Goal: Task Accomplishment & Management: Use online tool/utility

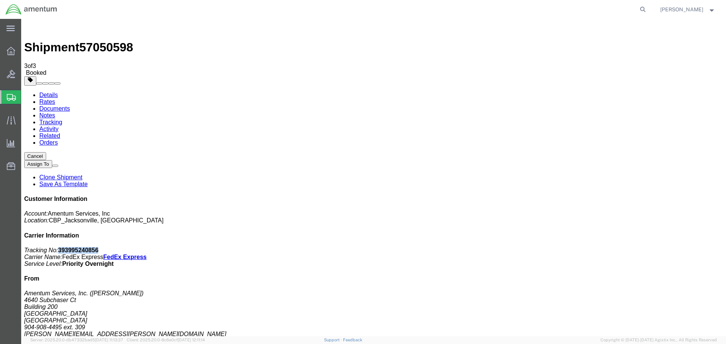
click at [82, 174] on link "Clone Shipment" at bounding box center [60, 177] width 43 height 6
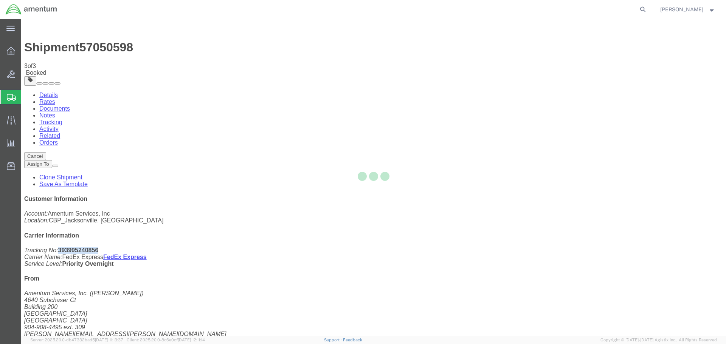
select select "49917"
select select "49939"
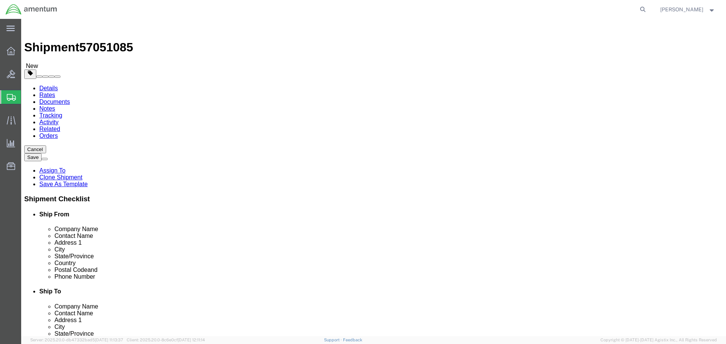
type input "emi"
select select "49931"
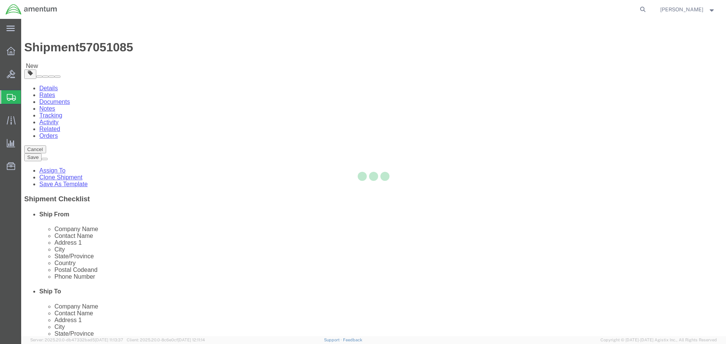
type input "[PERSON_NAME]"
type input "29390 Customs Rd"
type input "Bldg 240, [GEOGRAPHIC_DATA]"
type input "HOMESTEAD"
type input "33039"
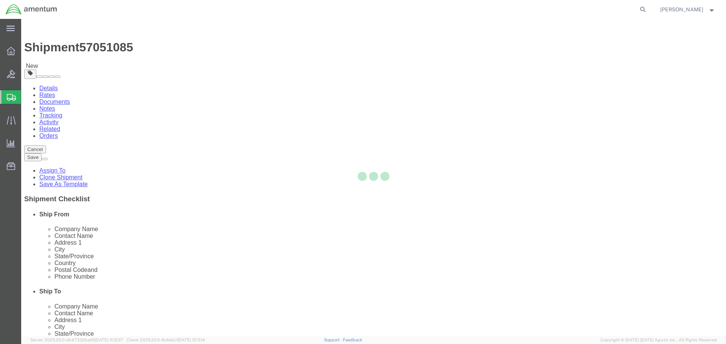
type input "[PHONE_NUMBER]"
type input "324"
type input "[PERSON_NAME][EMAIL_ADDRESS][PERSON_NAME][DOMAIN_NAME]"
select select "FL"
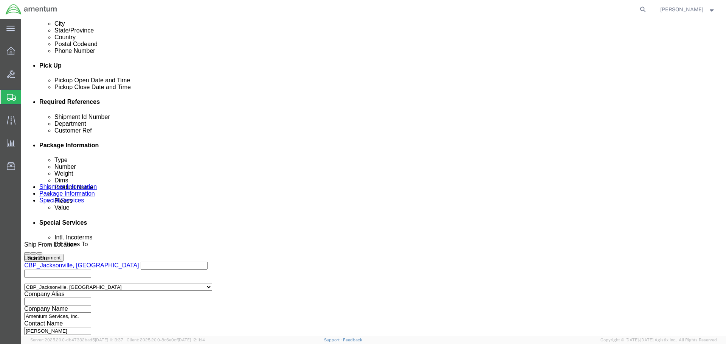
scroll to position [340, 0]
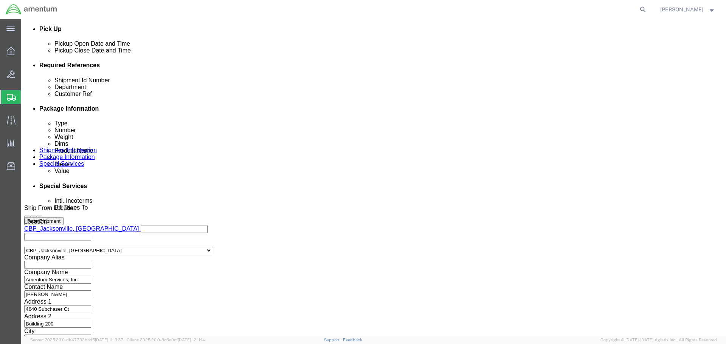
drag, startPoint x: 123, startPoint y: 125, endPoint x: 146, endPoint y: 127, distance: 22.7
click input "NVG TO ELP"
type input "NVG TO EMI"
click input "NVG"
click input "CBP"
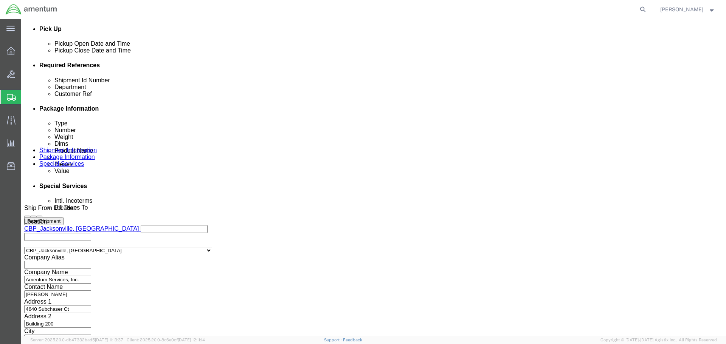
click div "Select Account Type Activity ID Airline Appointment Number ASN Batch Request # …"
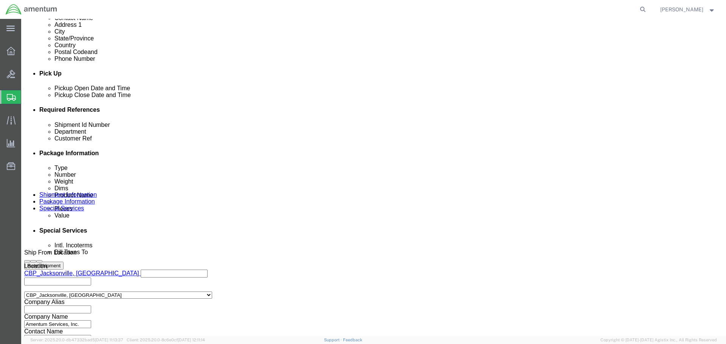
scroll to position [346, 0]
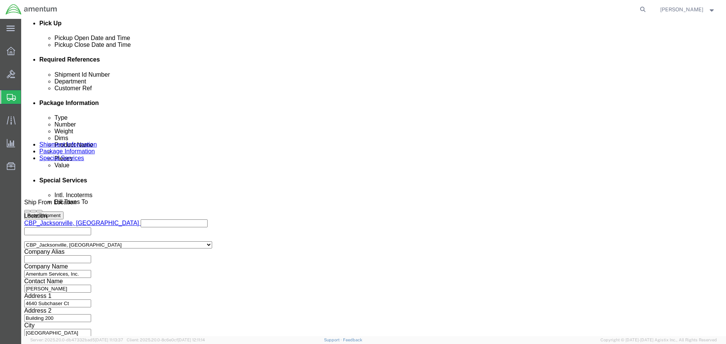
click button "Continue"
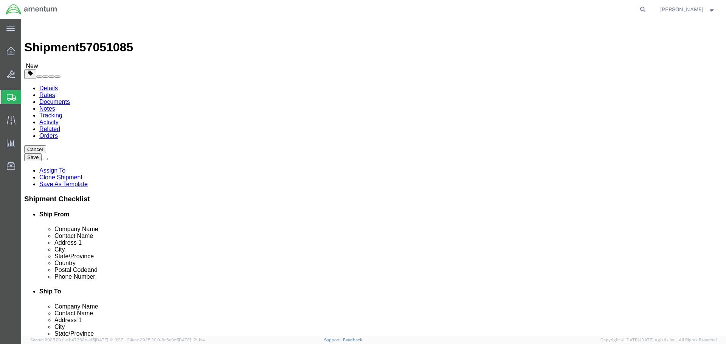
drag, startPoint x: 125, startPoint y: 161, endPoint x: 87, endPoint y: 163, distance: 38.2
click div "Dimensions Length 18.00 x Width 12.00 x Height 13.00 Select cm ft in"
type input "12"
type input "10"
type input "8"
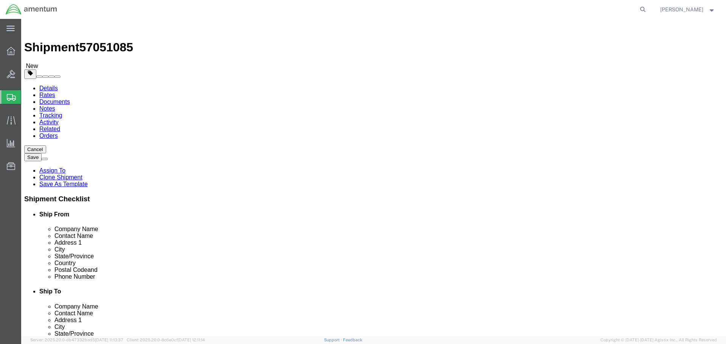
drag, startPoint x: 113, startPoint y: 178, endPoint x: 95, endPoint y: 182, distance: 18.6
click div "Package Type Select Bale(s) Basket(s) Bolt(s) Bottle(s) Buckets Bulk Bundle(s) …"
type input "2"
click div "2 Select kgs lbs"
click button "Continue"
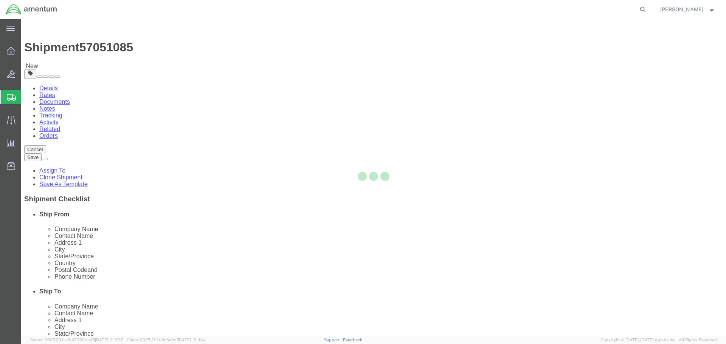
select select
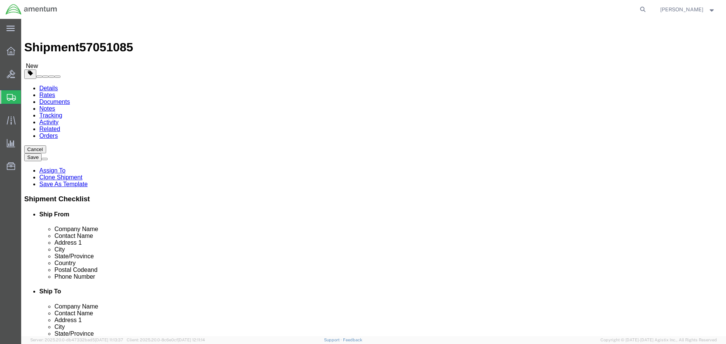
select select "COSTCENTER"
select select "DEPARTMENT"
click button "Rate Shipment"
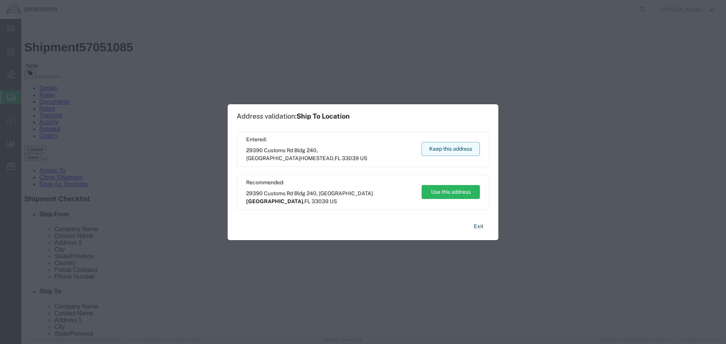
click at [440, 149] on button "Keep this address" at bounding box center [450, 149] width 58 height 14
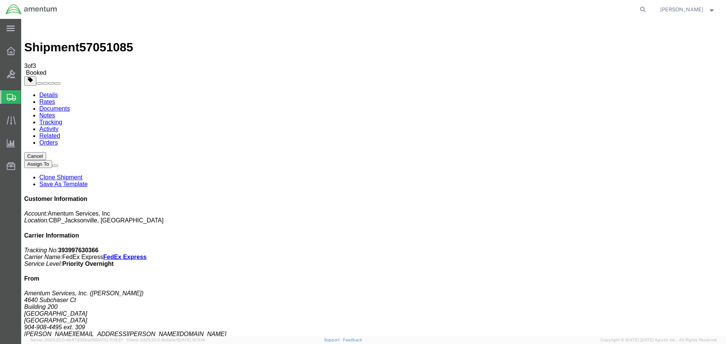
checkbox input "true"
click at [82, 174] on link "Clone Shipment" at bounding box center [60, 177] width 43 height 6
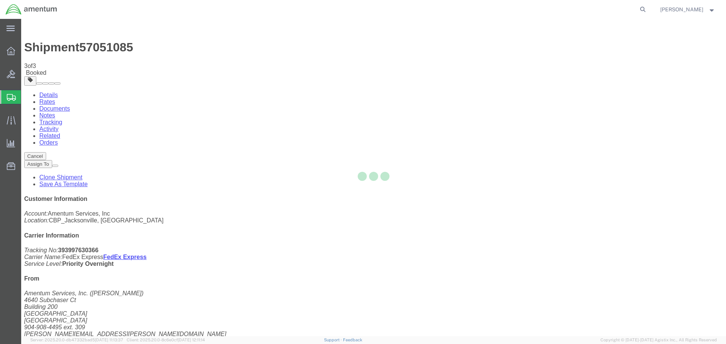
select select "49917"
select select "49931"
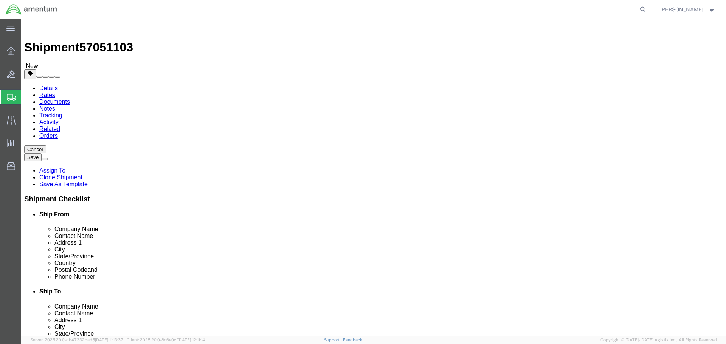
scroll to position [1439, 0]
click input "text"
type input "ENO"
select select "49932"
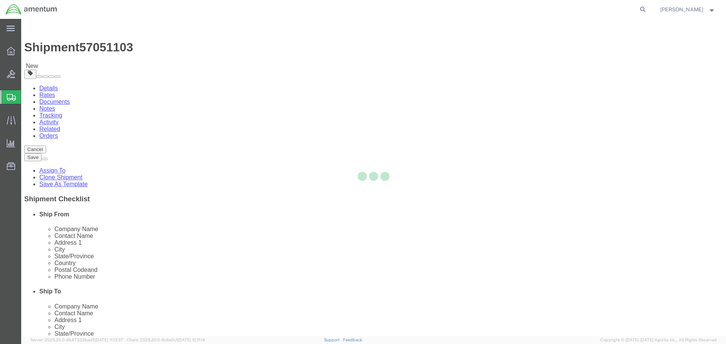
type input "[PERSON_NAME]"
type input "[STREET_ADDRESS][PERSON_NAME]"
type input "[PERSON_NAME]"
type input "70401"
type input "[PHONE_NUMBER]"
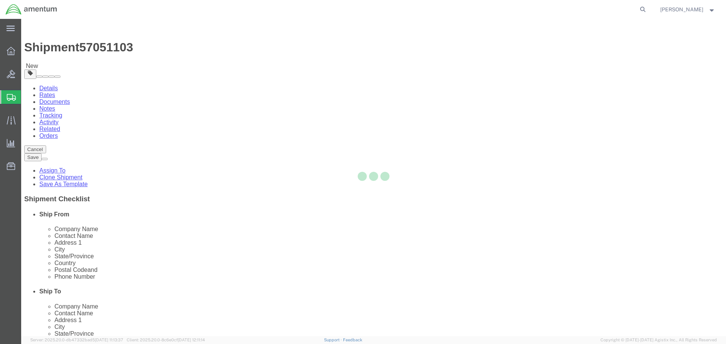
type input "[PERSON_NAME][EMAIL_ADDRESS][PERSON_NAME][DOMAIN_NAME]"
select select "LA"
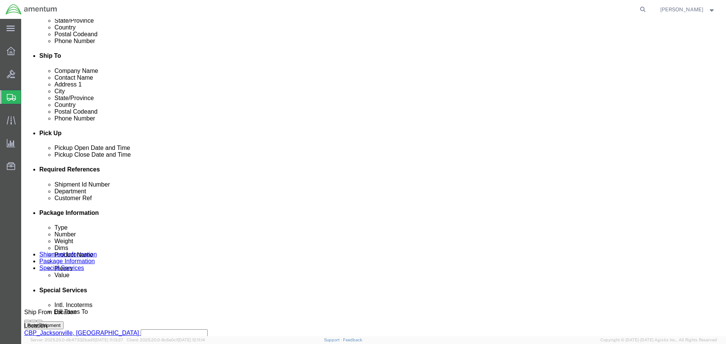
scroll to position [302, 0]
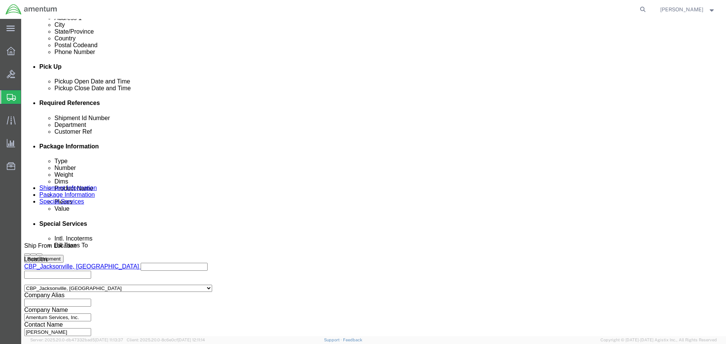
drag, startPoint x: 120, startPoint y: 164, endPoint x: 161, endPoint y: 165, distance: 40.5
click input "NVG TO EMI"
type input "NVG TO ENO"
click div "Department CBP"
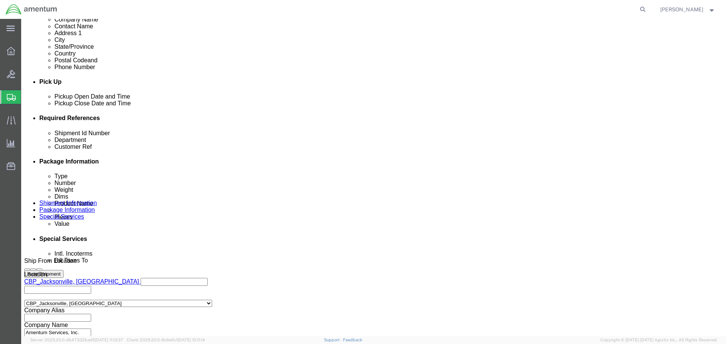
scroll to position [346, 0]
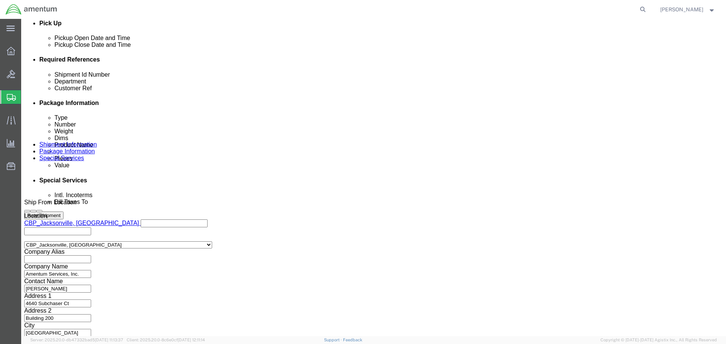
click button "Continue"
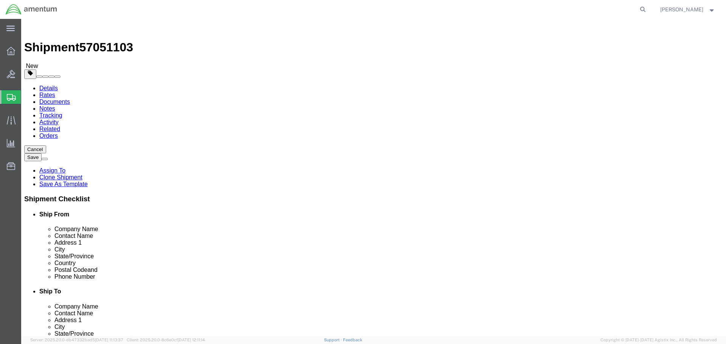
drag, startPoint x: 117, startPoint y: 163, endPoint x: 84, endPoint y: 166, distance: 33.3
click div "Dimensions Length 12.00 x Width 10.00 x Height 8.00 Select cm ft in"
type input "16"
type input "12"
click div "Package Type Select Bale(s) Basket(s) Bolt(s) Bottle(s) Buckets Bulk Bundle(s) …"
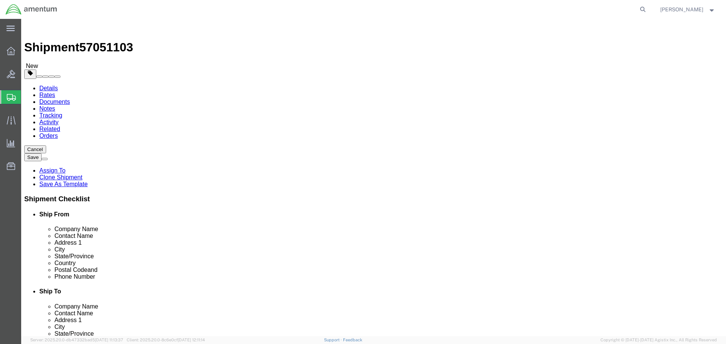
click div "2.00 Select kgs lbs"
drag, startPoint x: 123, startPoint y: 175, endPoint x: 101, endPoint y: 183, distance: 23.4
click div "Package Type Select Bale(s) Basket(s) Bolt(s) Bottle(s) Buckets Bulk Bundle(s) …"
type input "5"
click div "5 Select kgs lbs"
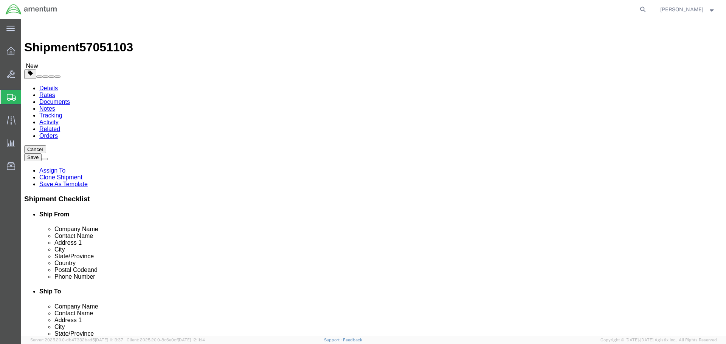
click button "Continue"
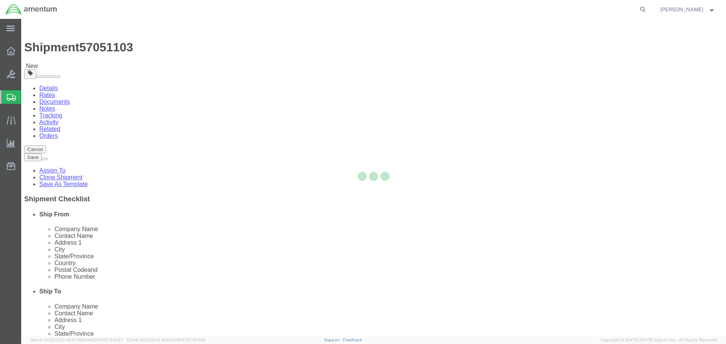
select select
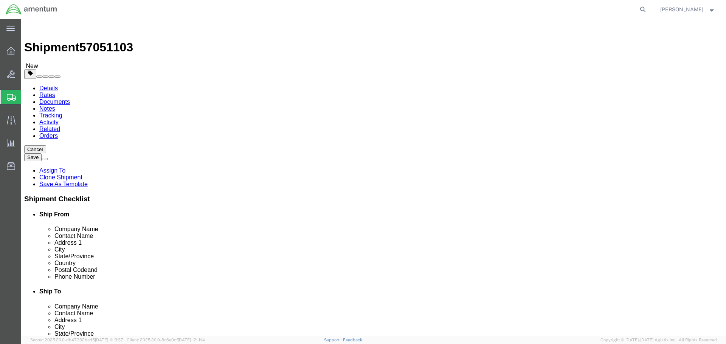
select select "COSTCENTER"
select select "DEPARTMENT"
click button "Rate Shipment"
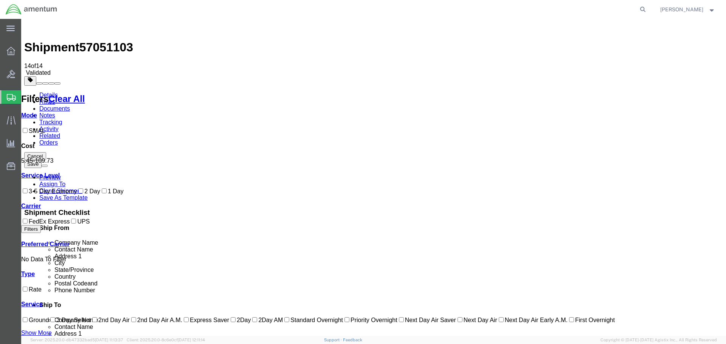
click at [32, 27] on img at bounding box center [28, 26] width 9 height 9
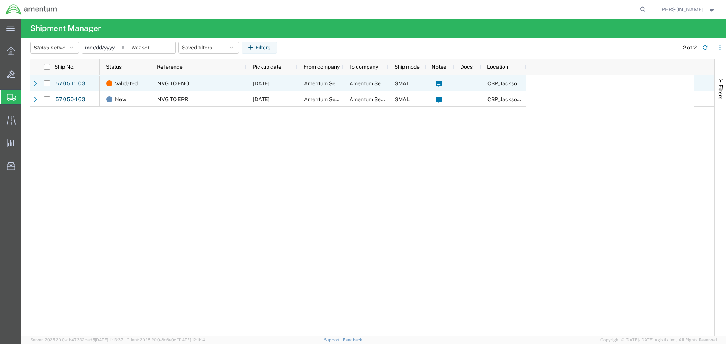
click at [148, 82] on div "Validated" at bounding box center [125, 83] width 51 height 16
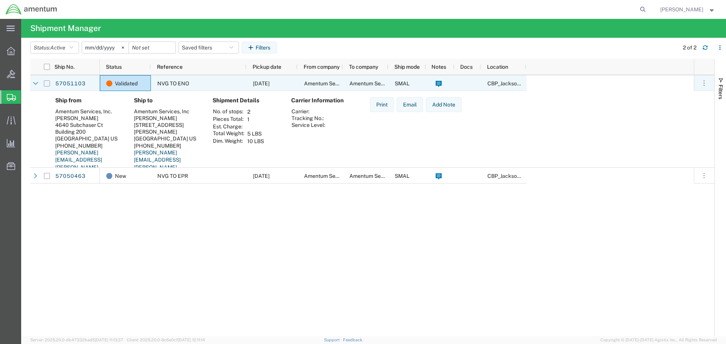
click at [48, 85] on input "Press Space to toggle row selection (unchecked)" at bounding box center [47, 84] width 6 height 6
checkbox input "true"
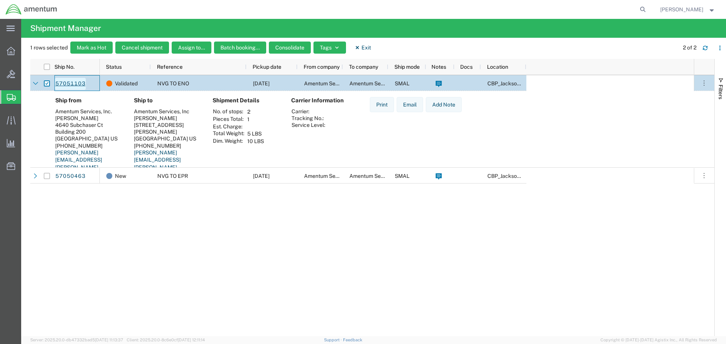
click at [73, 83] on link "57051103" at bounding box center [70, 84] width 31 height 12
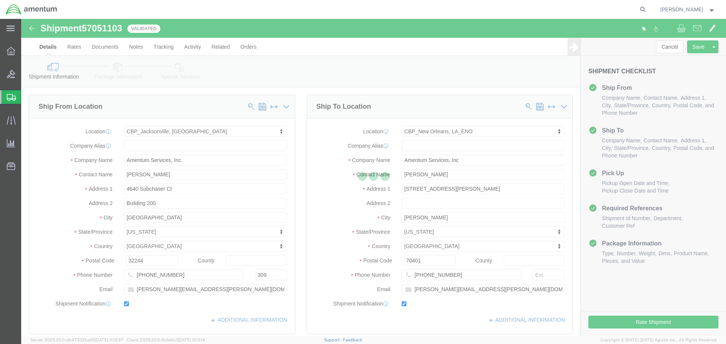
select select "49917"
select select "49932"
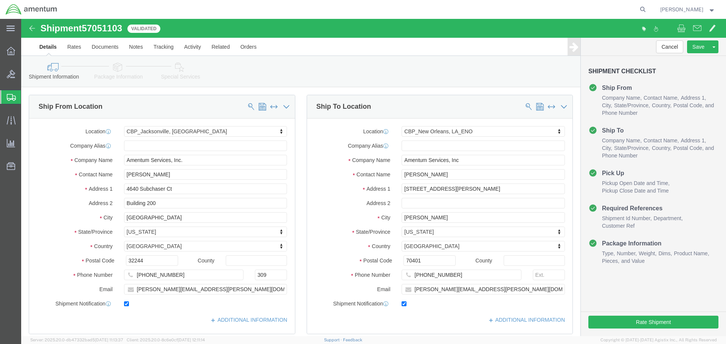
click icon
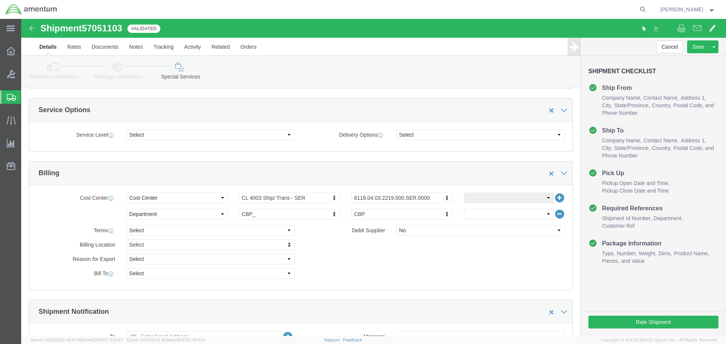
scroll to position [265, 0]
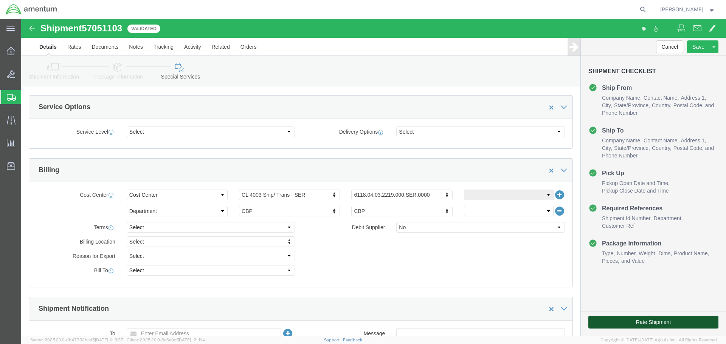
click button "Rate Shipment"
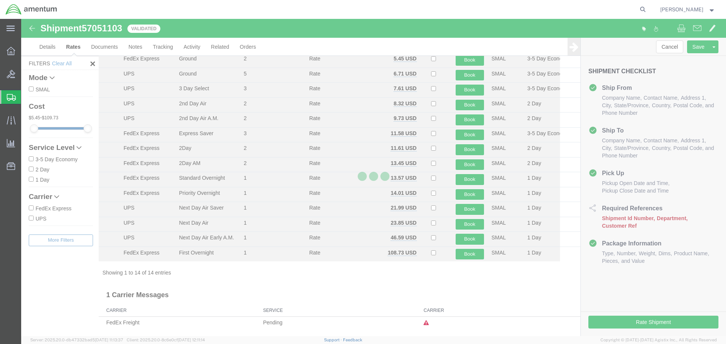
scroll to position [33, 0]
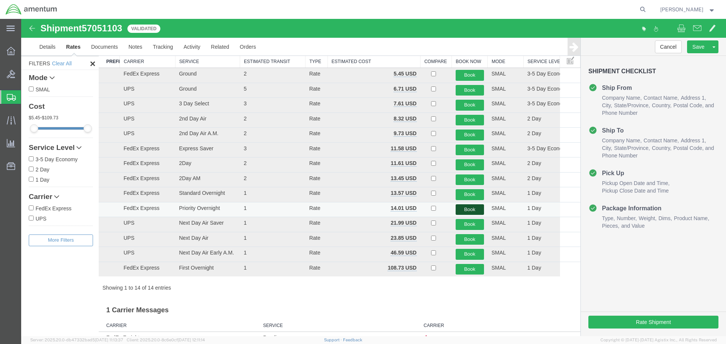
click at [462, 208] on button "Book" at bounding box center [469, 209] width 28 height 11
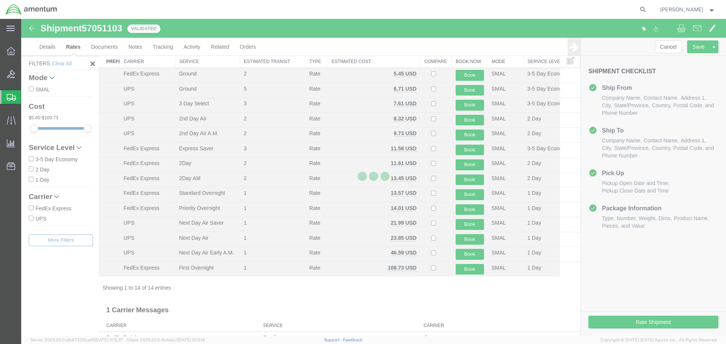
scroll to position [0, 0]
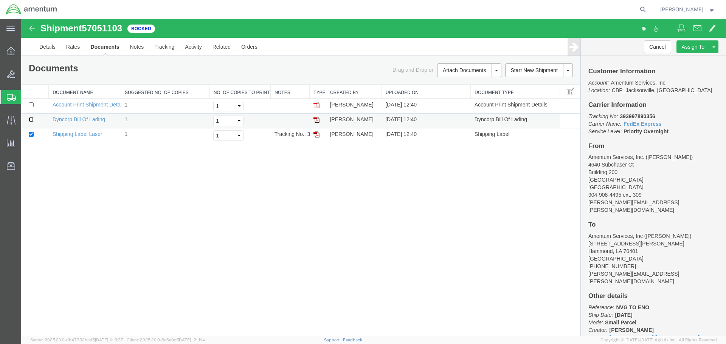
click at [30, 120] on input "checkbox" at bounding box center [31, 119] width 5 height 5
checkbox input "true"
click at [462, 84] on link "Print Documents" at bounding box center [468, 82] width 66 height 11
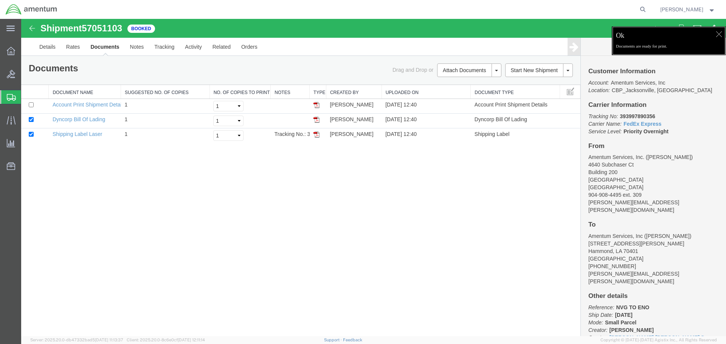
click at [720, 33] on div at bounding box center [718, 33] width 11 height 11
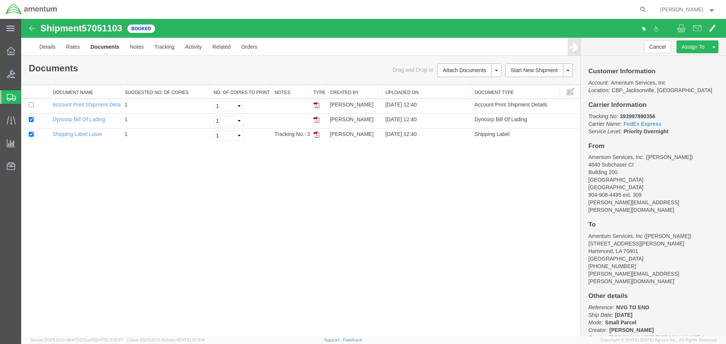
click at [634, 116] on b "393997890356" at bounding box center [637, 116] width 35 height 6
copy b "393997890356"
drag, startPoint x: 662, startPoint y: 116, endPoint x: 657, endPoint y: 116, distance: 5.7
click at [662, 116] on p "Tracking No: 393997890356 Carrier Name: FedEx Express FedEx Express Service Lev…" at bounding box center [653, 124] width 130 height 23
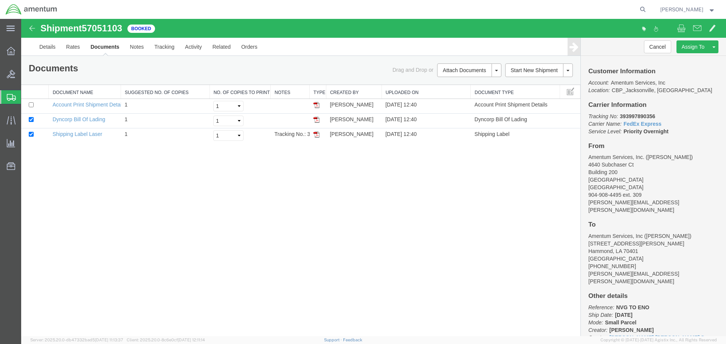
drag, startPoint x: 641, startPoint y: 115, endPoint x: 635, endPoint y: 117, distance: 7.1
click at [641, 115] on b "393997890356" at bounding box center [637, 116] width 35 height 6
click at [634, 117] on b "393997890356" at bounding box center [637, 116] width 35 height 6
copy b "393997890356"
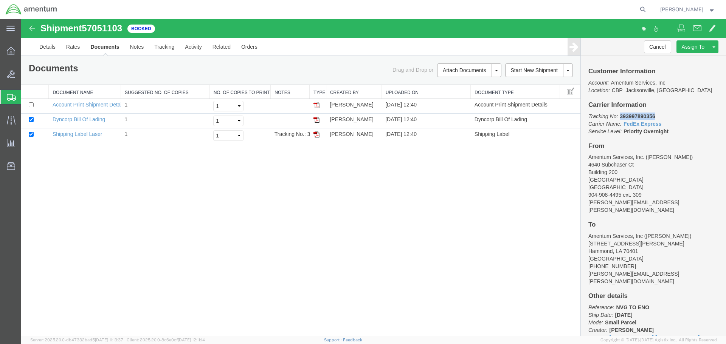
click at [688, 71] on h4 "Customer Information" at bounding box center [653, 71] width 130 height 7
click at [648, 12] on icon at bounding box center [642, 9] width 11 height 11
click at [598, 8] on input "search" at bounding box center [522, 9] width 230 height 18
type input "57050413"
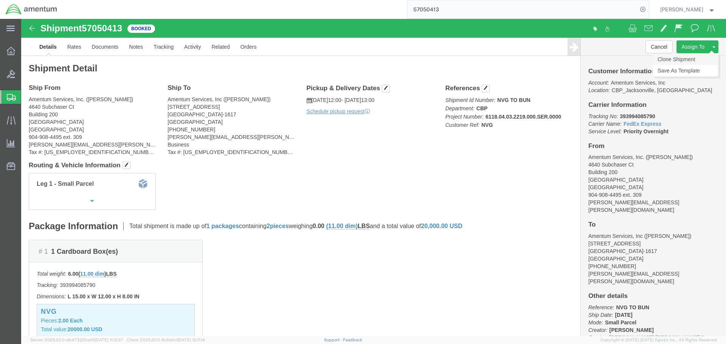
click link "Clone Shipment"
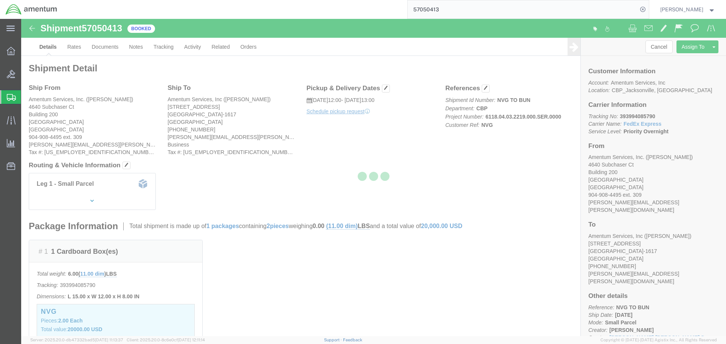
select select "49917"
select select "49919"
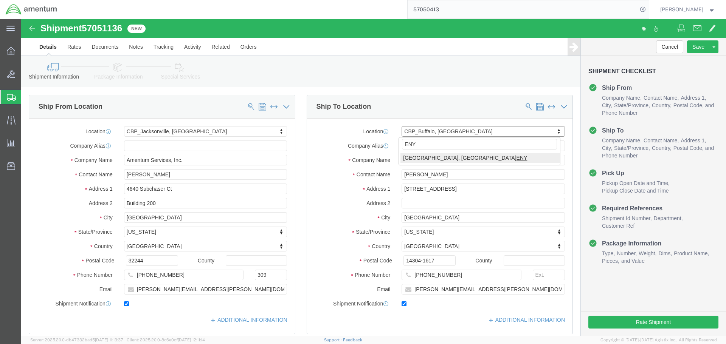
type input "ENY"
select select "49924"
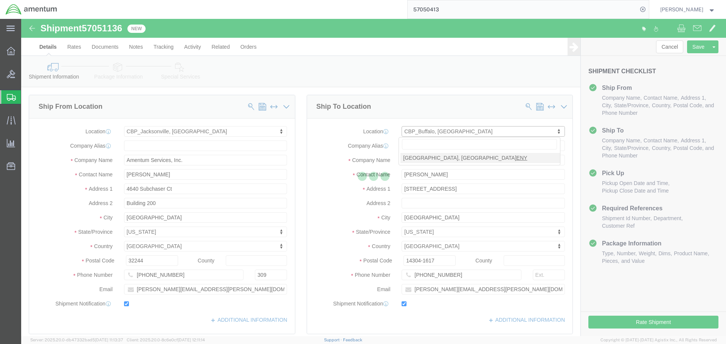
type input "[PERSON_NAME]"
type input "[GEOGRAPHIC_DATA]"
type input "Suite 200"
type input "Farmingdale"
type input "11735"
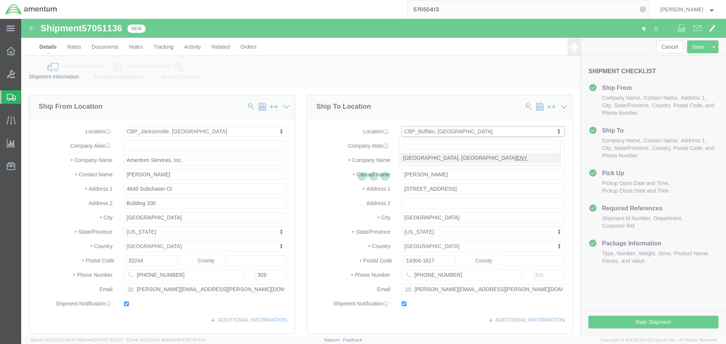
type input "[PHONE_NUMBER]"
type input "236"
type input "[PERSON_NAME][EMAIL_ADDRESS][PERSON_NAME][DOMAIN_NAME]"
select select "NY"
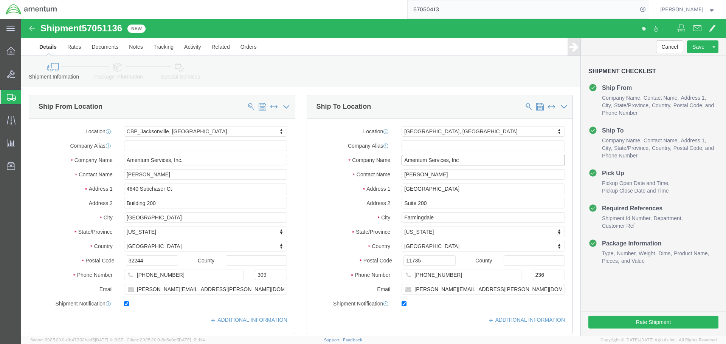
click input "Amentum Services, Inc"
click div "Ship To Location"
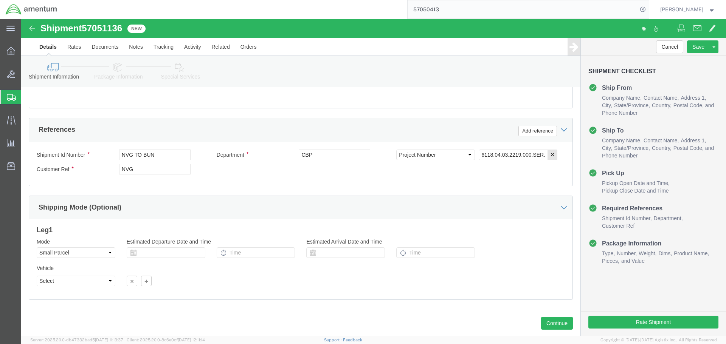
scroll to position [340, 0]
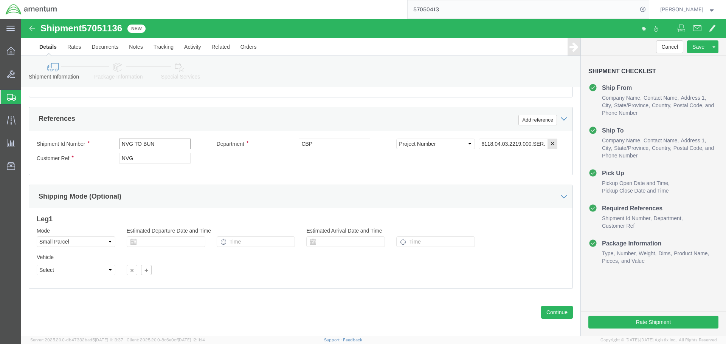
drag, startPoint x: 121, startPoint y: 125, endPoint x: 166, endPoint y: 127, distance: 44.6
click input "NVG TO BUN"
type input "NVG TO ENY"
click div "NVG TO ENY"
click button "Continue"
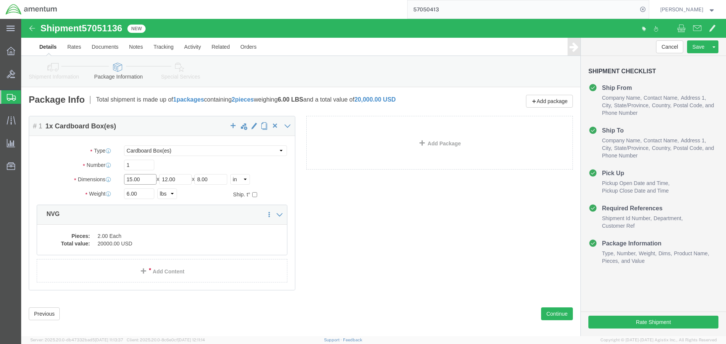
drag, startPoint x: 127, startPoint y: 163, endPoint x: 84, endPoint y: 165, distance: 43.2
click div "Dimensions Length 15.00 x Width 12.00 x Height 8.00 Select cm ft in"
type input "18"
type input "12"
type input "13"
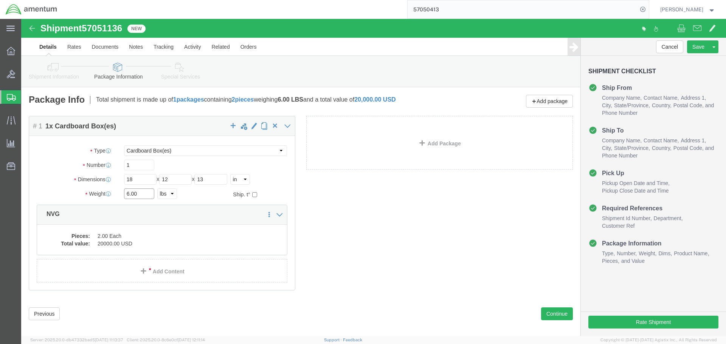
drag, startPoint x: 118, startPoint y: 176, endPoint x: 90, endPoint y: 181, distance: 28.2
click div "Package Type Select Bale(s) Basket(s) Bolt(s) Bottle(s) Buckets Bulk Bundle(s) …"
type input "7"
click div "7 Select kgs lbs"
click button "Rate Shipment"
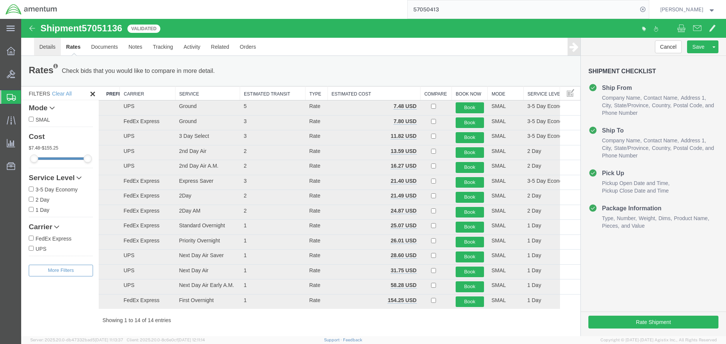
click at [52, 48] on link "Details" at bounding box center [47, 47] width 27 height 18
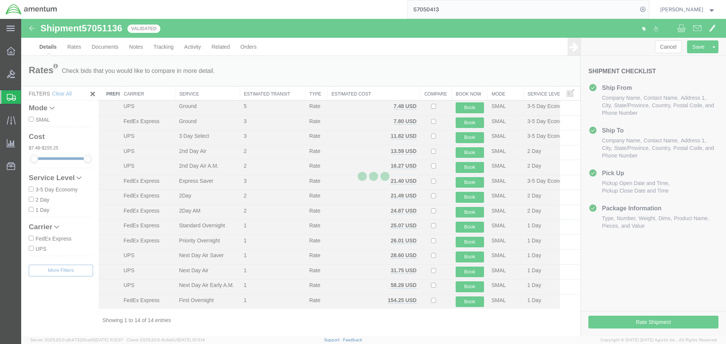
select select "49917"
select select "49924"
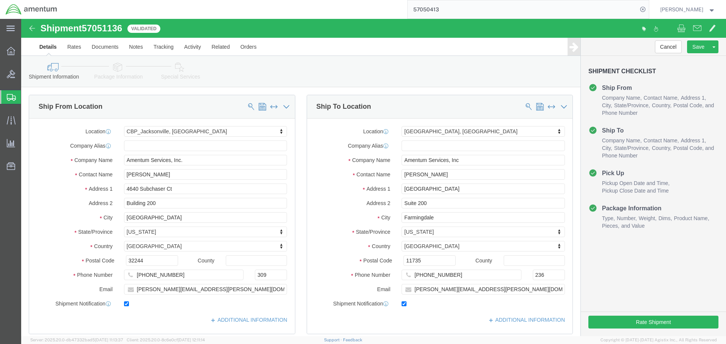
click link "Package Information"
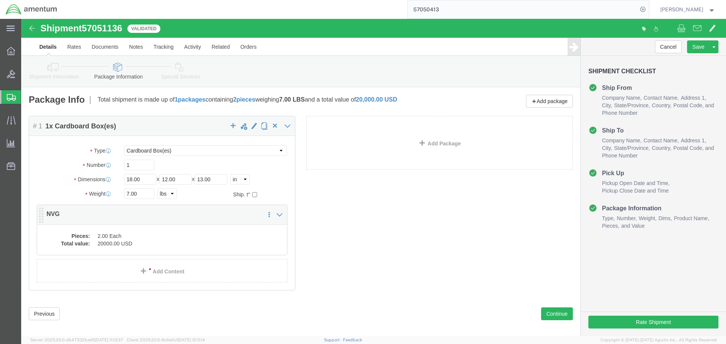
click dd "2.00 Each"
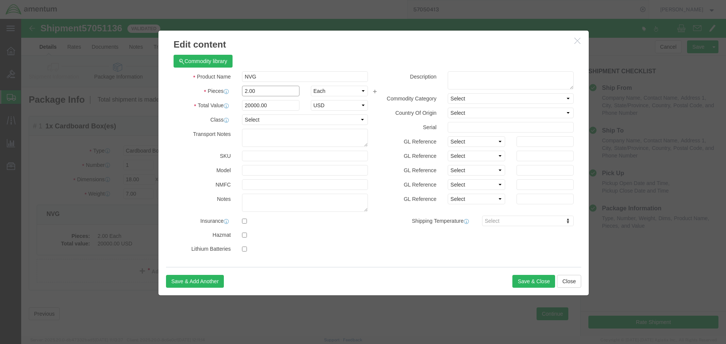
drag, startPoint x: 231, startPoint y: 74, endPoint x: 200, endPoint y: 79, distance: 31.6
click div "Product Name NVG Pieces 2.00 Select Bag Barrels 100Board Feet Bottle Box Bliste…"
type input "3"
type input "30000"
click div "Select Bag Barrels 100Board Feet Bottle Box Blister Pack Carats Can Capsule Car…"
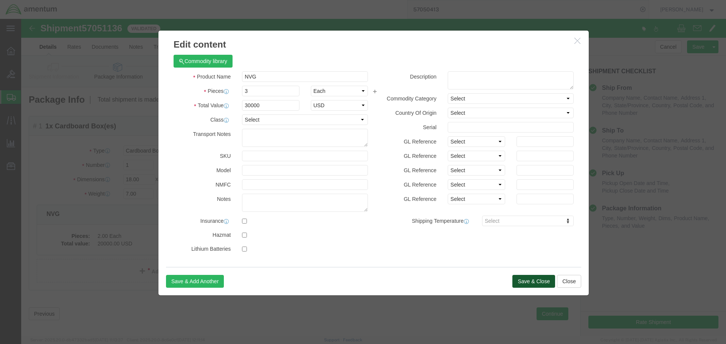
click button "Save & Close"
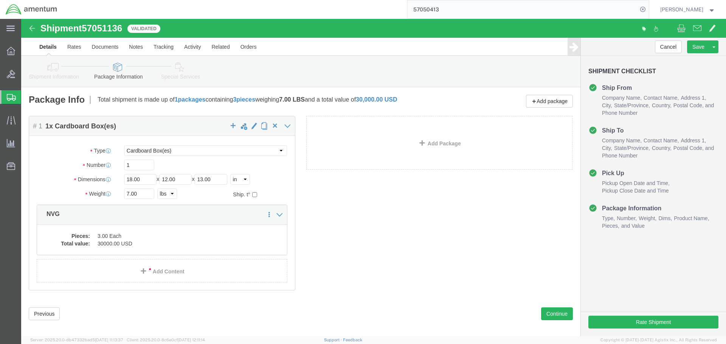
click icon
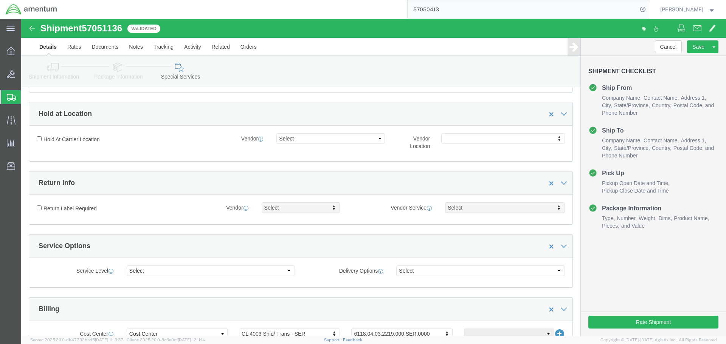
scroll to position [38, 0]
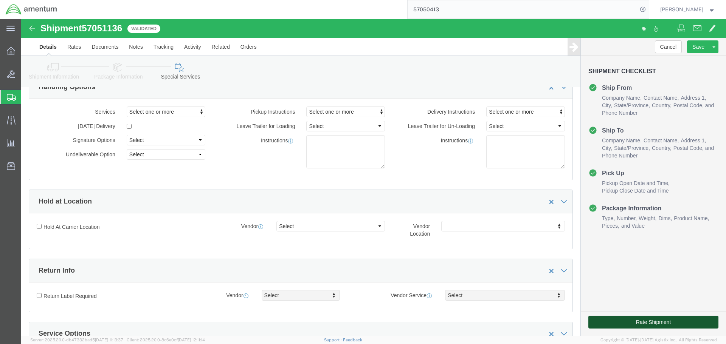
click button "Rate Shipment"
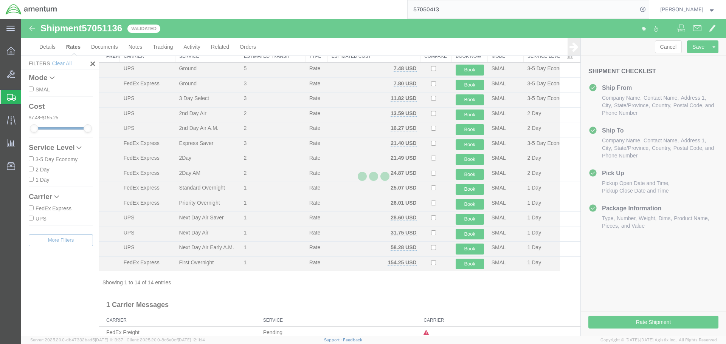
scroll to position [33, 0]
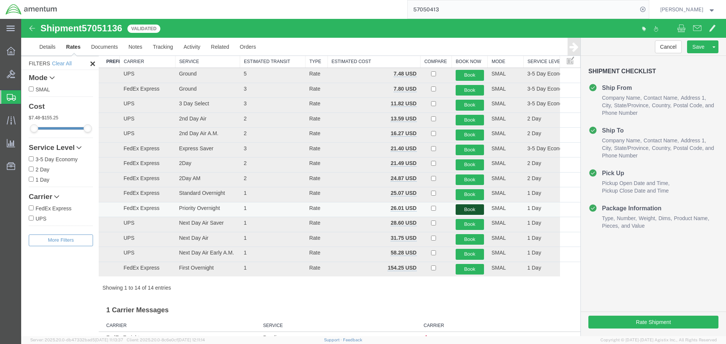
click at [460, 209] on button "Book" at bounding box center [469, 209] width 28 height 11
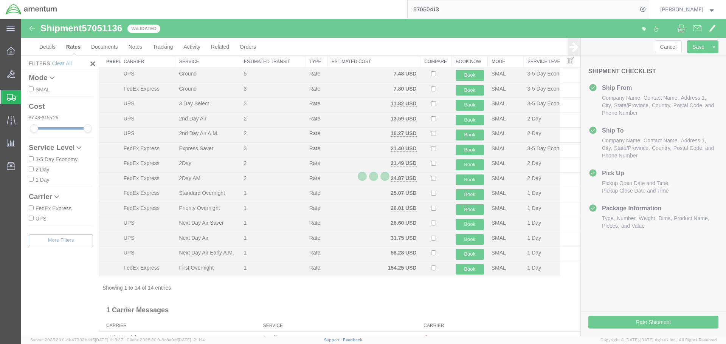
scroll to position [0, 0]
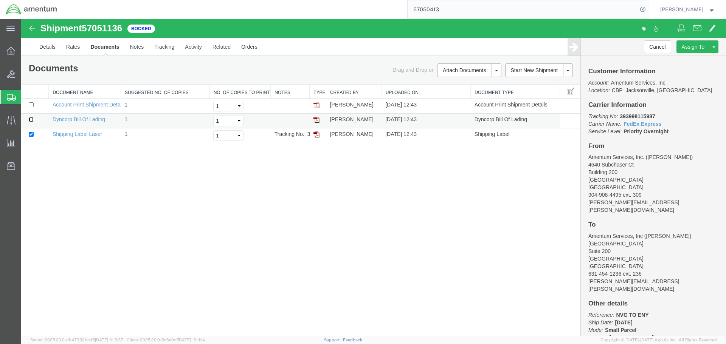
click at [32, 121] on input "checkbox" at bounding box center [31, 119] width 5 height 5
checkbox input "true"
click at [466, 85] on link "Print Documents" at bounding box center [468, 82] width 66 height 11
click at [674, 59] on link "Clone Shipment" at bounding box center [684, 59] width 65 height 11
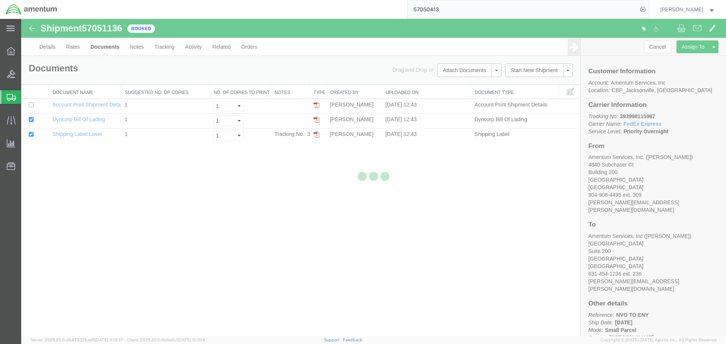
select select "49917"
select select "49924"
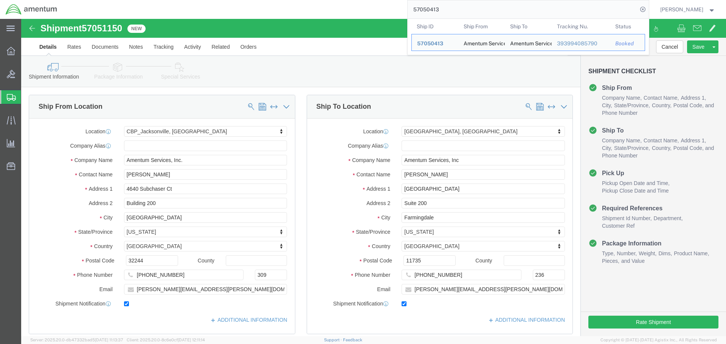
drag, startPoint x: 463, startPoint y: 10, endPoint x: 505, endPoint y: 12, distance: 41.6
click at [505, 12] on input "57050413" at bounding box center [522, 9] width 230 height 18
click div "Shipment Information Package Information Special Services"
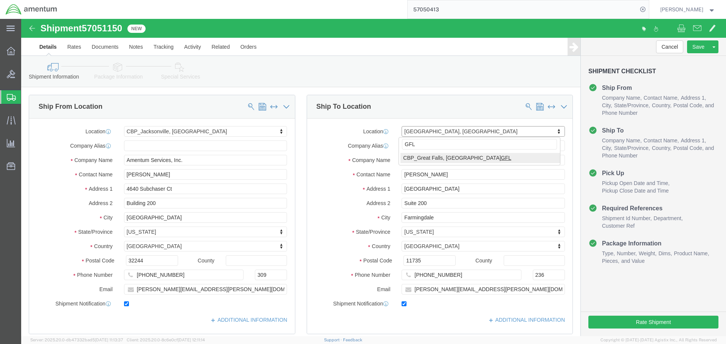
type input "GFL"
select select "49920"
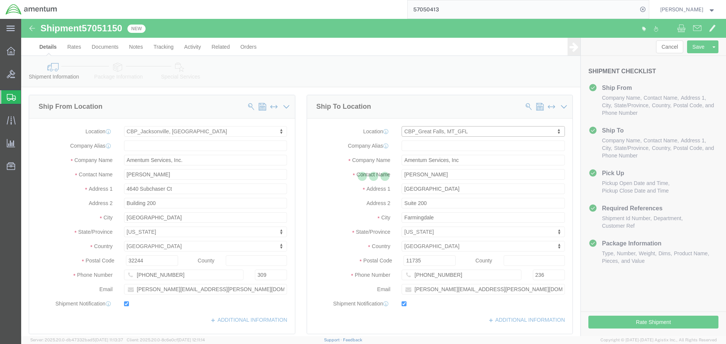
type input "[PERSON_NAME] “[PERSON_NAME]” [PERSON_NAME]"
type input "[GEOGRAPHIC_DATA]"
type input "59404"
type input "[PHONE_NUMBER]"
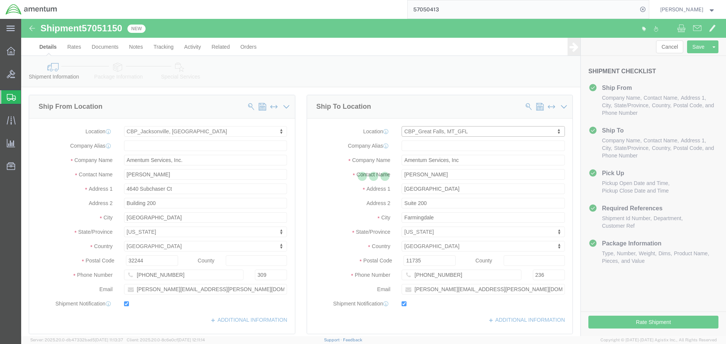
type input "[PERSON_NAME][EMAIL_ADDRESS][PERSON_NAME][DOMAIN_NAME]"
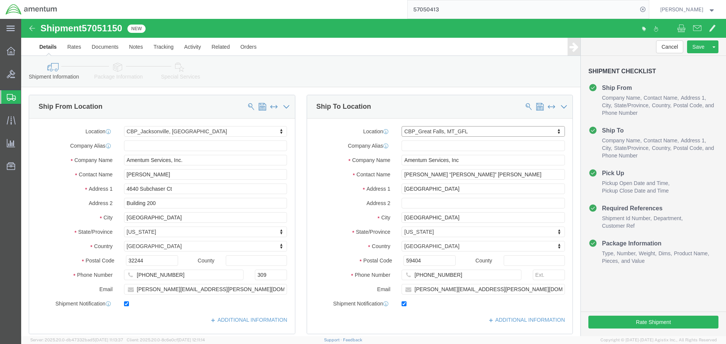
select select "MT"
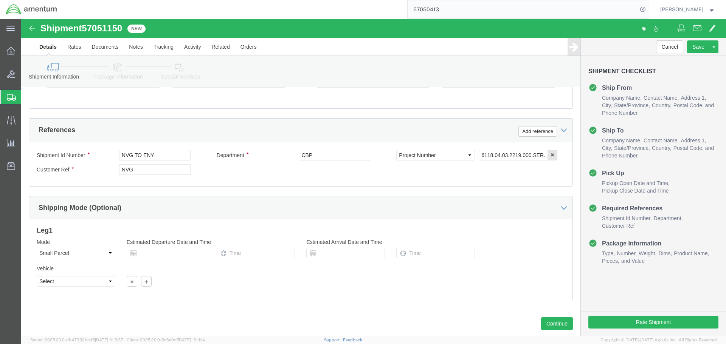
scroll to position [340, 0]
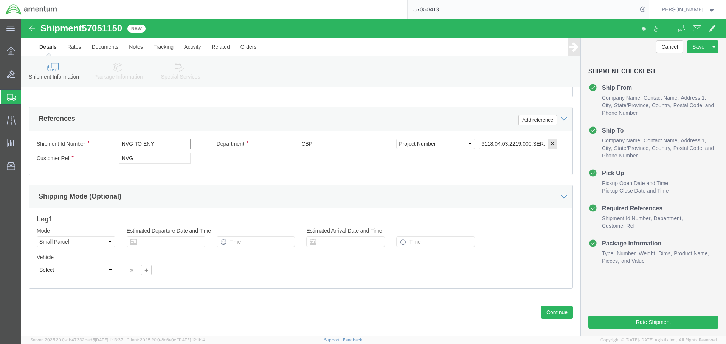
drag, startPoint x: 121, startPoint y: 124, endPoint x: 178, endPoint y: 118, distance: 57.8
click div "NVG TO ENY"
type input "NVG TO GFL"
click div "References Add reference"
click button "Continue"
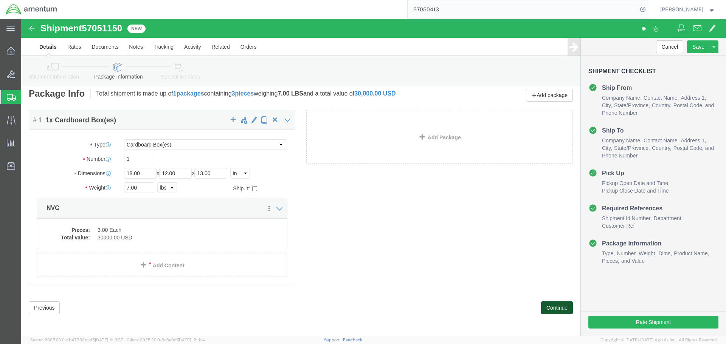
scroll to position [7, 0]
drag, startPoint x: 115, startPoint y: 156, endPoint x: 87, endPoint y: 156, distance: 27.6
click div "Dimensions Length 18.00 x Width 12.00 x Height 13.00 Select cm ft in"
type input "12"
type input "9"
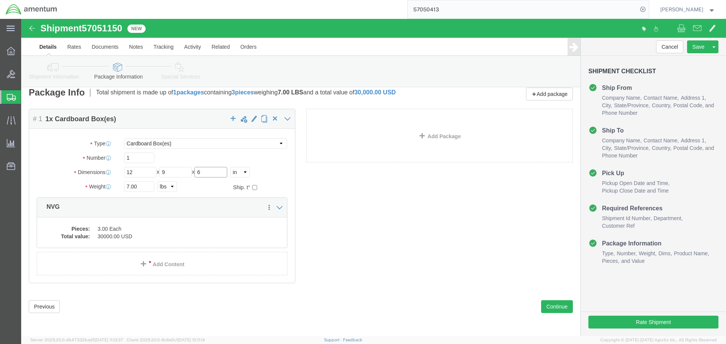
type input "6"
drag, startPoint x: 119, startPoint y: 167, endPoint x: 96, endPoint y: 175, distance: 24.5
click div "Package Type Select Bale(s) Basket(s) Bolt(s) Bottle(s) Buckets Bulk Bundle(s) …"
type input "2"
click div "Package Content # 1 1 x Cardboard Box(es) Package Type Select Bale(s) Basket(s)…"
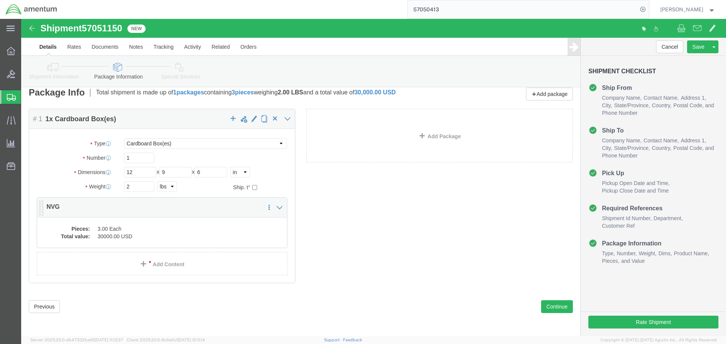
click div "Pieces: 3.00 Each Total value: 30000.00 USD"
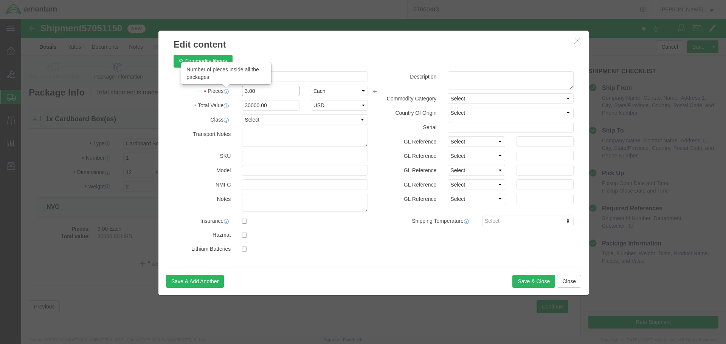
drag, startPoint x: 238, startPoint y: 70, endPoint x: 195, endPoint y: 72, distance: 43.5
click div "Pieces Number of pieces inside all the packages 3.00 Select Bag Barrels 100Boar…"
type input "1"
type input "10000"
click div "Product Name NVG Pieces 1 Select Bag Barrels 100Board Feet Bottle Box Blister P…"
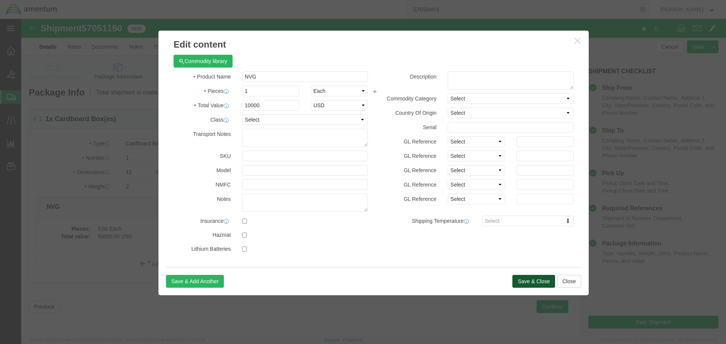
click button "Save & Close"
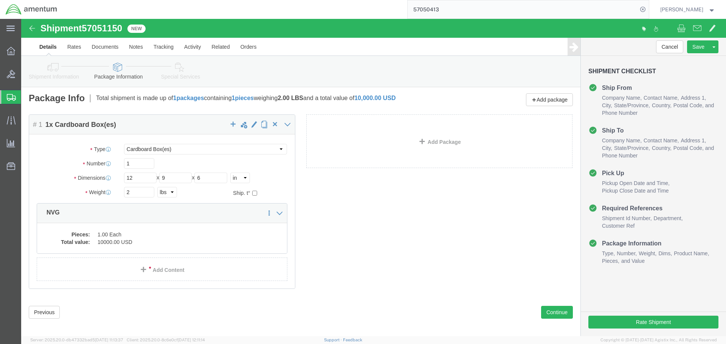
scroll to position [0, 0]
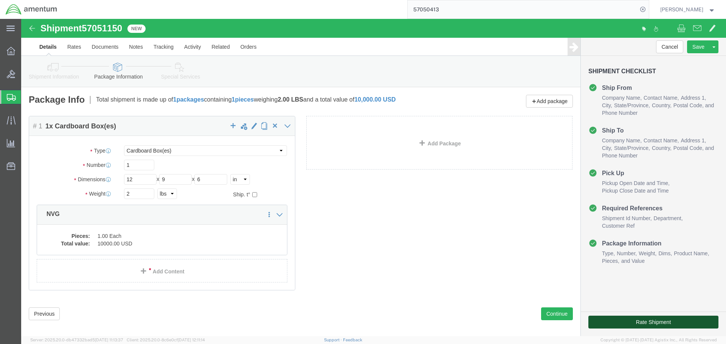
click button "Rate Shipment"
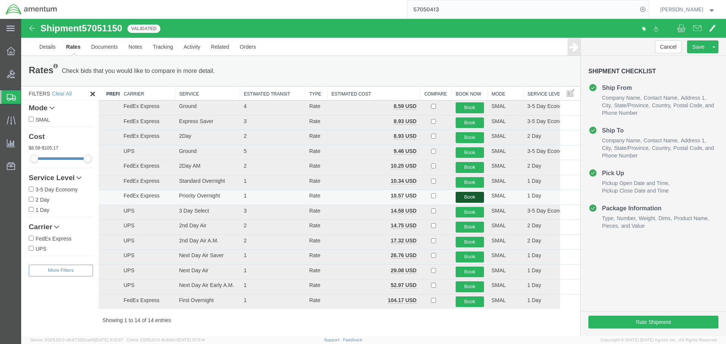
click at [460, 197] on button "Book" at bounding box center [469, 197] width 28 height 11
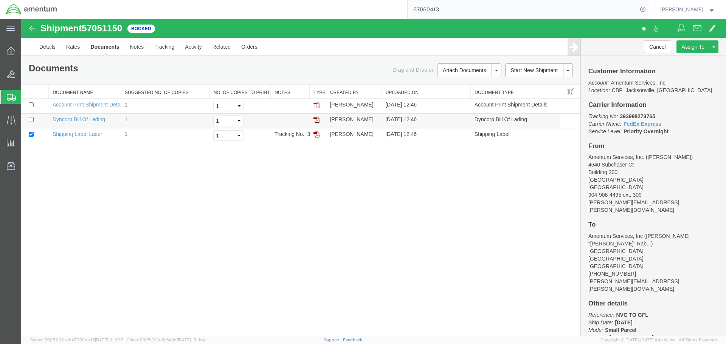
click at [28, 119] on td at bounding box center [35, 121] width 28 height 15
click at [33, 118] on input "checkbox" at bounding box center [31, 119] width 5 height 5
checkbox input "true"
click at [457, 83] on link "Print Documents" at bounding box center [468, 82] width 66 height 11
click at [637, 115] on b "393998273765" at bounding box center [637, 116] width 35 height 6
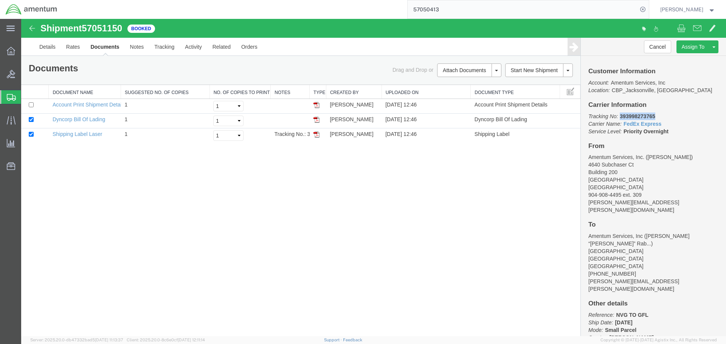
click at [637, 115] on b "393998273765" at bounding box center [637, 116] width 35 height 6
copy b "393998273765"
click at [676, 59] on link "Clone Shipment" at bounding box center [684, 59] width 65 height 11
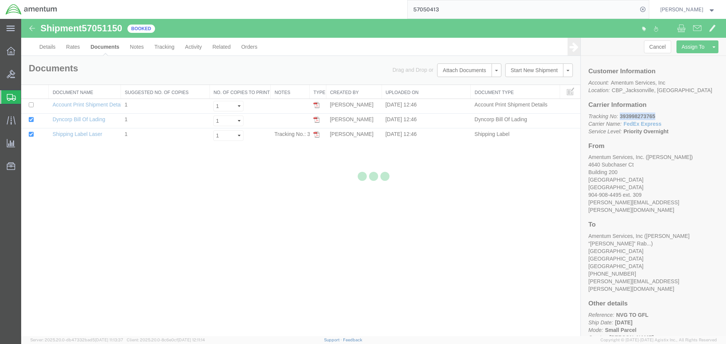
select select "49917"
select select "49920"
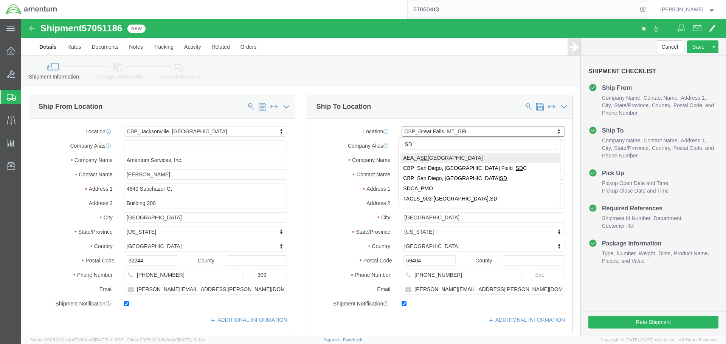
type input "SDC"
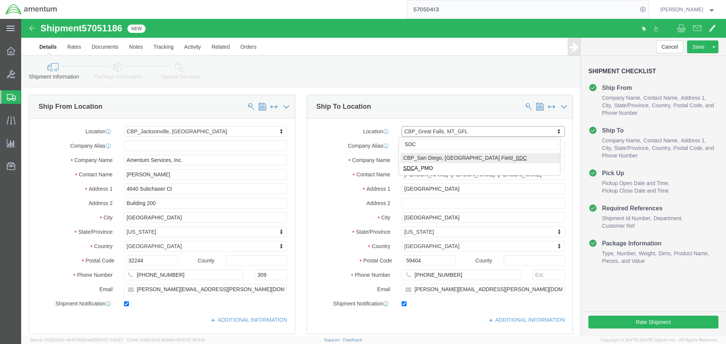
select select "49947"
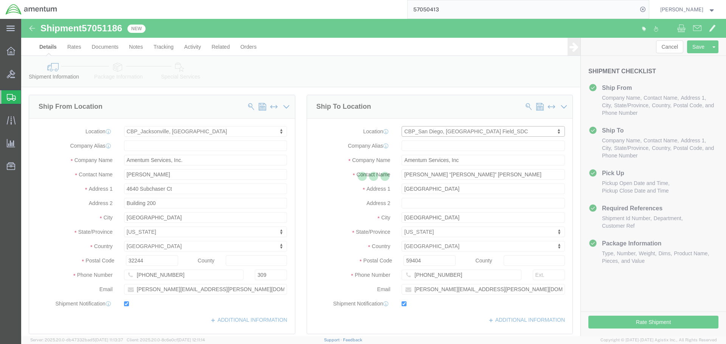
type input "[PERSON_NAME]"
type input "[STREET_ADDRESS]"
type input "[GEOGRAPHIC_DATA]"
type input "92154"
type input "[PHONE_NUMBER]"
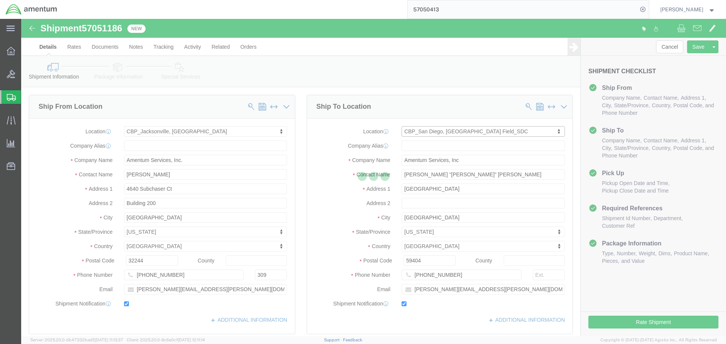
type input "[PERSON_NAME][EMAIL_ADDRESS][PERSON_NAME][DOMAIN_NAME]"
select select "CA"
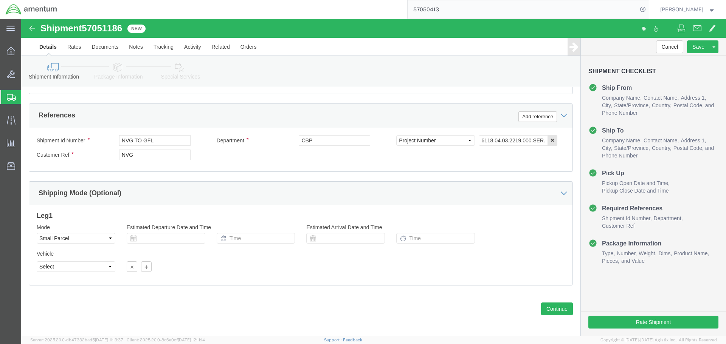
scroll to position [346, 0]
drag, startPoint x: 122, startPoint y: 121, endPoint x: 164, endPoint y: 123, distance: 42.0
click input "NVG TO GFL"
type input "NVG TO SDC"
click div "Shipment Id Number NVG TO SDC Department CBP Select Account Type Activity ID Ai…"
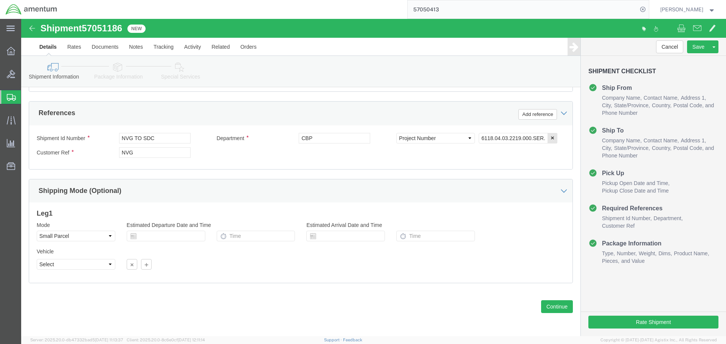
click div "Shipment Id Number NVG TO SDC Department CBP Select Account Type Activity ID Ai…"
click button "Continue"
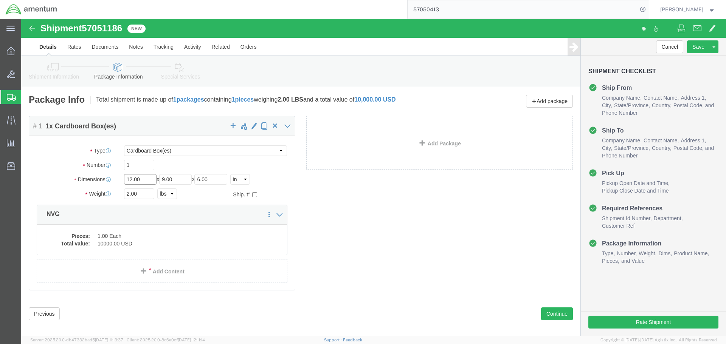
click div "Dimensions Length 12.00 x Width 9.00 x Height 6.00 Select cm ft in"
type input "16"
type input "10"
type input "13"
type input "6"
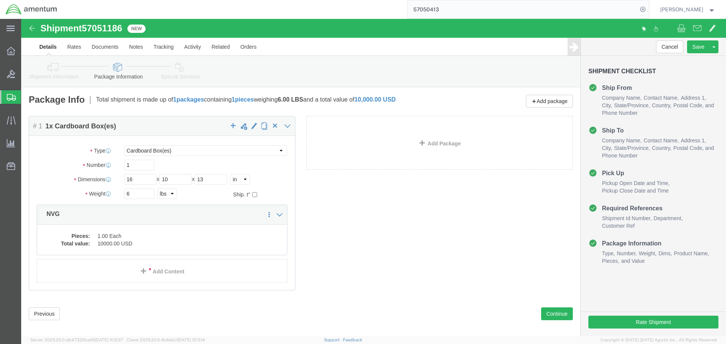
click div "6 Select kgs lbs"
click dd "10000.00 USD"
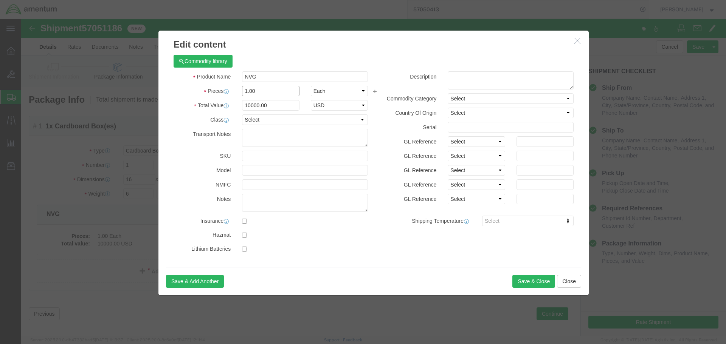
drag, startPoint x: 235, startPoint y: 73, endPoint x: 201, endPoint y: 78, distance: 34.9
click div "Product Name NVG Pieces 1.00 Select Bag Barrels 100Board Feet Bottle Box Bliste…"
type input "2"
type input "20000"
click div "Serial"
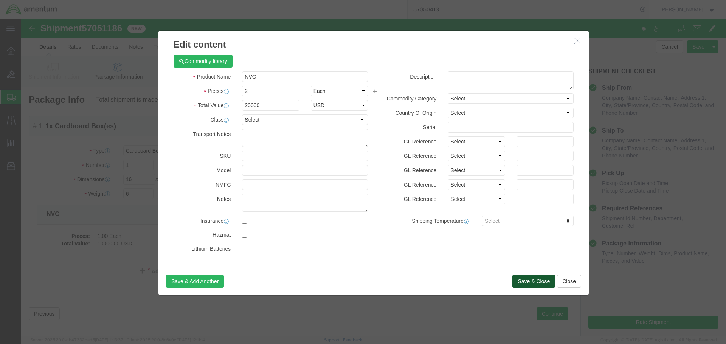
click button "Save & Close"
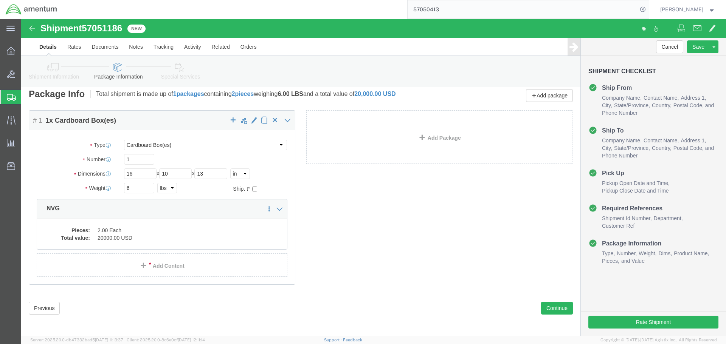
scroll to position [7, 0]
click button "Continue"
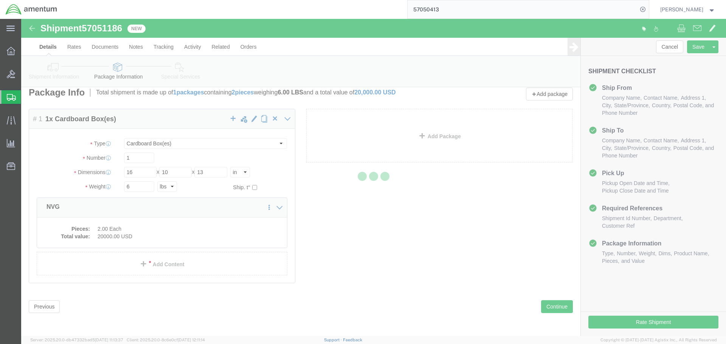
select select
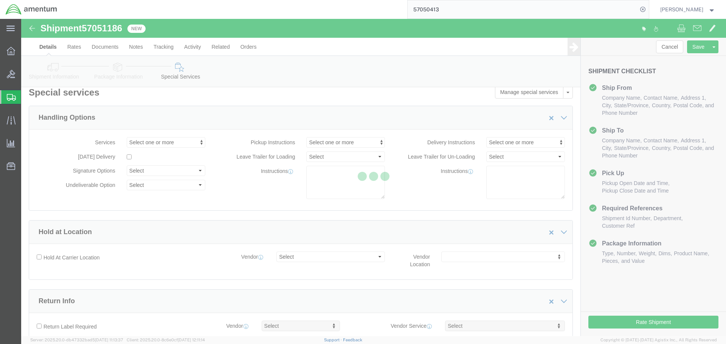
select select "COSTCENTER"
select select "DEPARTMENT"
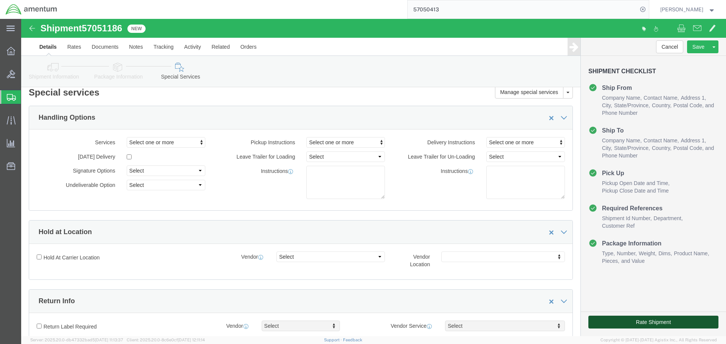
click button "Rate Shipment"
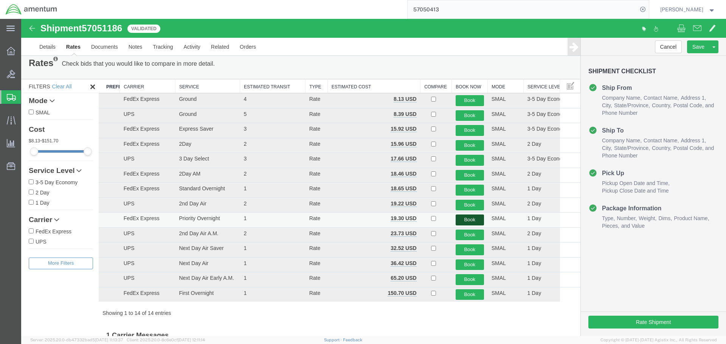
click at [460, 221] on button "Book" at bounding box center [469, 220] width 28 height 11
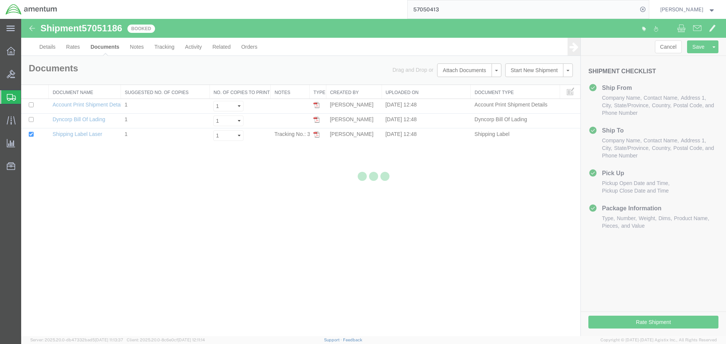
scroll to position [0, 0]
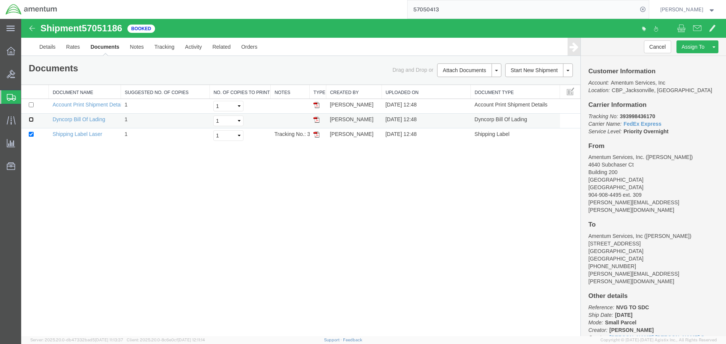
click at [31, 121] on input "checkbox" at bounding box center [31, 119] width 5 height 5
checkbox input "true"
click at [469, 82] on link "Print Documents" at bounding box center [468, 82] width 66 height 11
click at [637, 116] on b "393998436170" at bounding box center [637, 116] width 35 height 6
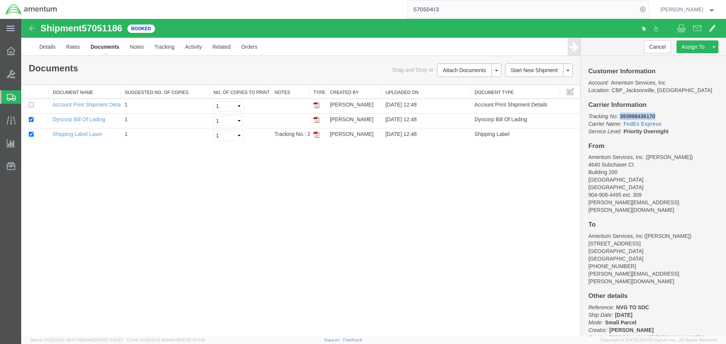
copy b "393998436170"
click at [679, 59] on link "Clone Shipment" at bounding box center [684, 59] width 65 height 11
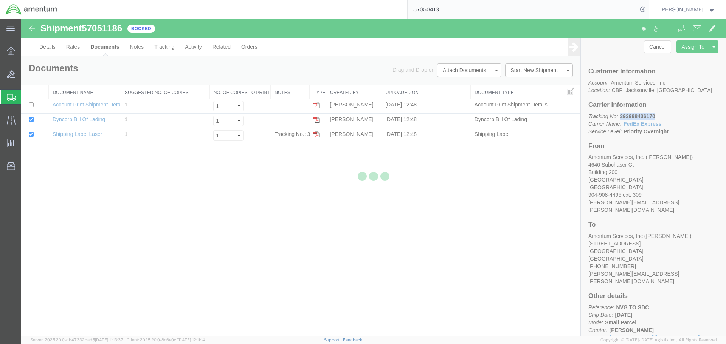
select select "49917"
select select "49947"
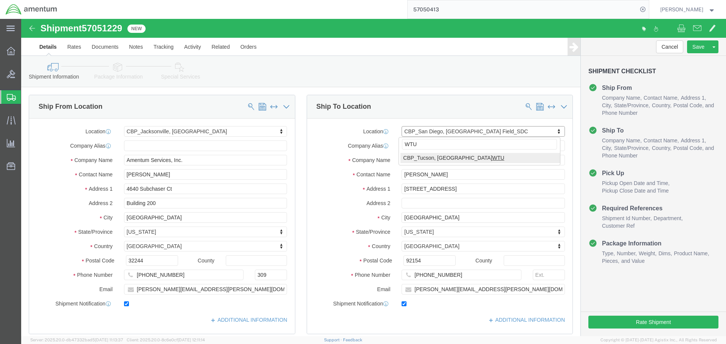
type input "WTU"
select select "49949"
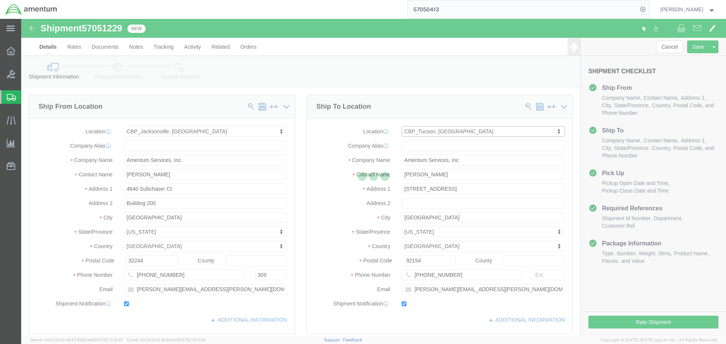
type input "[PERSON_NAME]"
type input "[STREET_ADDRESS]"
type input "[PERSON_NAME] [GEOGRAPHIC_DATA]"
type input "DM AFB"
type input "85707"
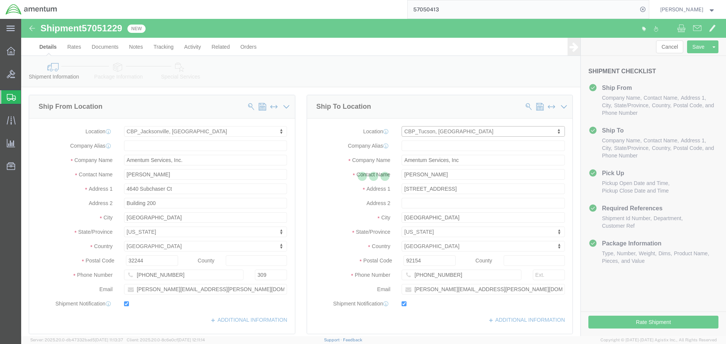
type input "[PHONE_NUMBER]"
type input "[PERSON_NAME][EMAIL_ADDRESS][PERSON_NAME][DOMAIN_NAME]"
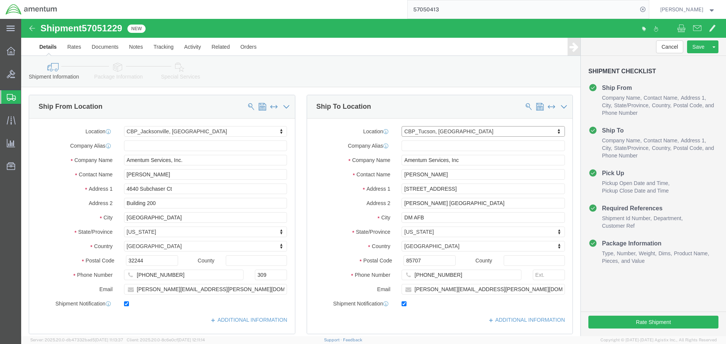
select select "AZ"
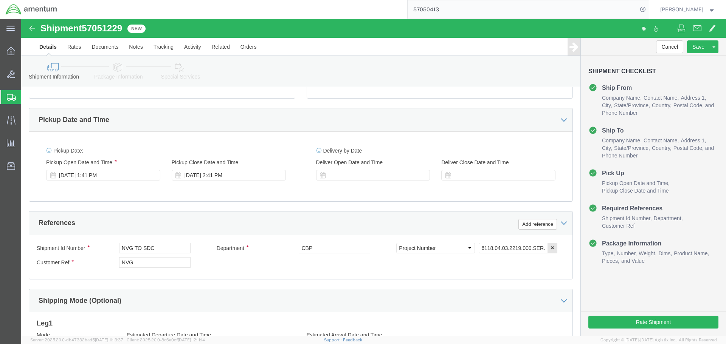
scroll to position [302, 0]
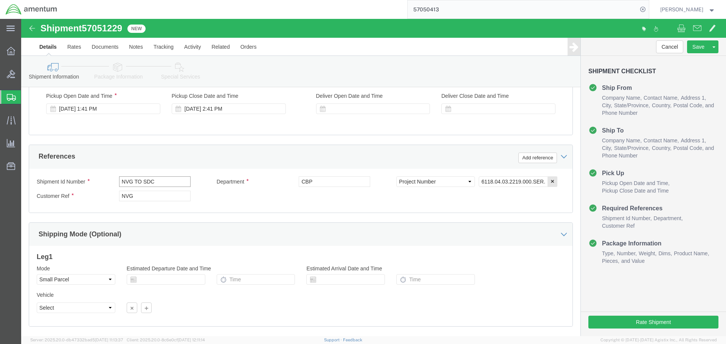
drag, startPoint x: 122, startPoint y: 163, endPoint x: 163, endPoint y: 164, distance: 40.1
click input "NVG TO SDC"
type input "NVG TO WTU"
click div "Shipment Id Number NVG TO WTU Department CBP Select Account Type Activity ID Ai…"
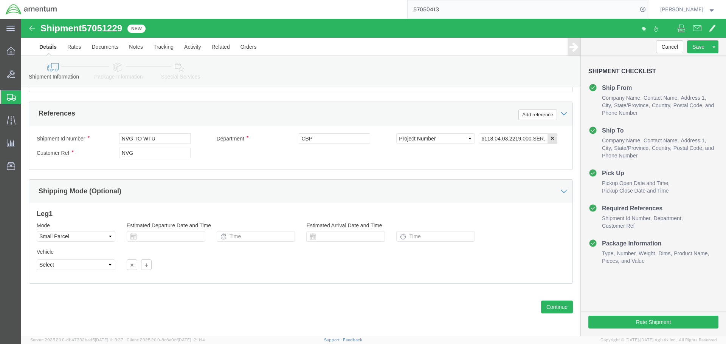
scroll to position [346, 0]
click button "Continue"
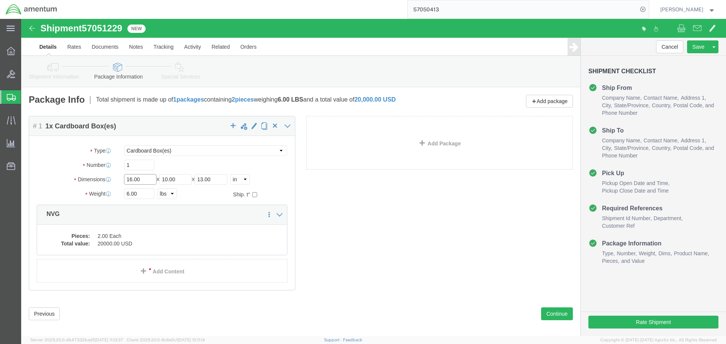
drag, startPoint x: 117, startPoint y: 163, endPoint x: 89, endPoint y: 163, distance: 28.0
click div "Dimensions Length 16.00 x Width 10.00 x Height 13.00 Select cm ft in"
type input "18"
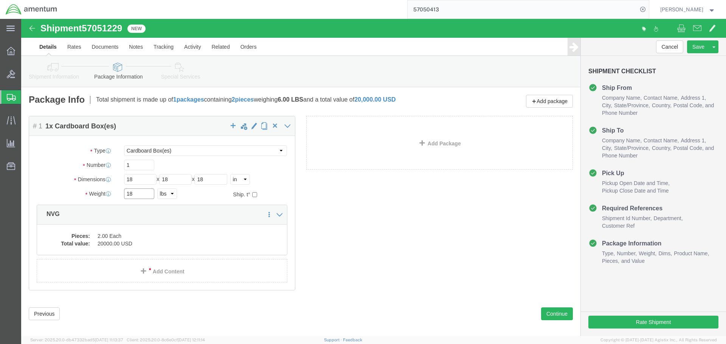
type input "18"
click div "Package Type Select Bale(s) Basket(s) Bolt(s) Bottle(s) Buckets Bulk Bundle(s) …"
click dd "2.00 Each"
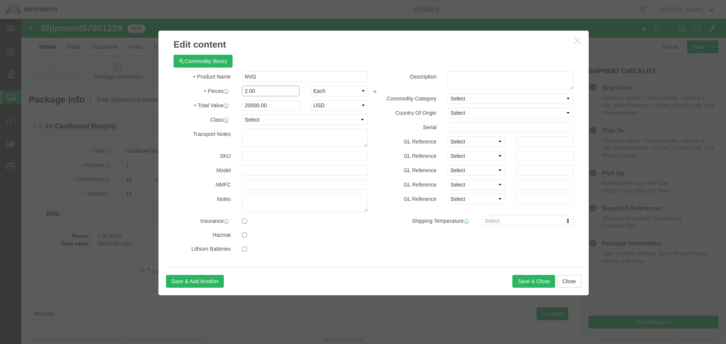
drag, startPoint x: 237, startPoint y: 73, endPoint x: 211, endPoint y: 73, distance: 25.7
click div "Pieces 2.00 Select Bag Barrels 100Board Feet Bottle Box Blister Pack Carats Can…"
type input "6"
type input "60000"
click div "Commodity library Product Name NVG Pieces 6 Select Bag Barrels 100Board Feet Bo…"
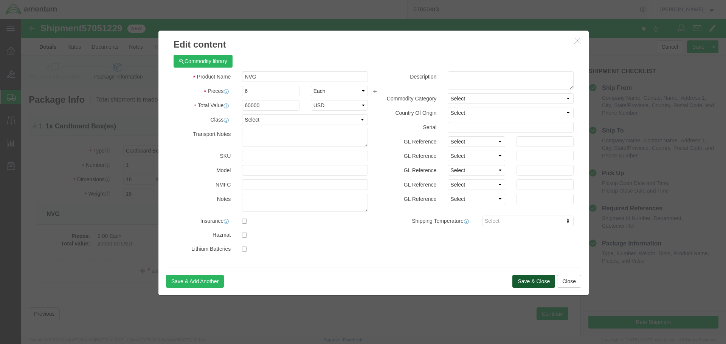
click button "Save & Close"
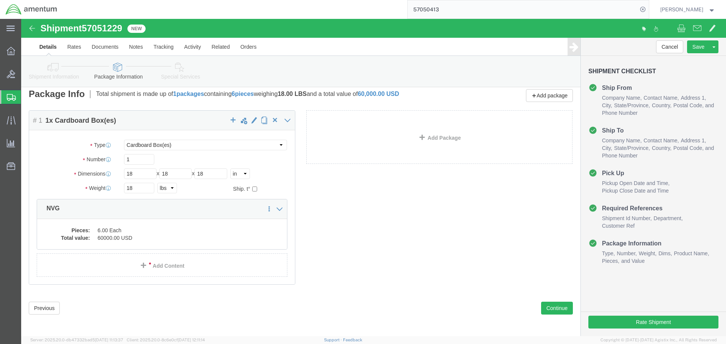
scroll to position [7, 0]
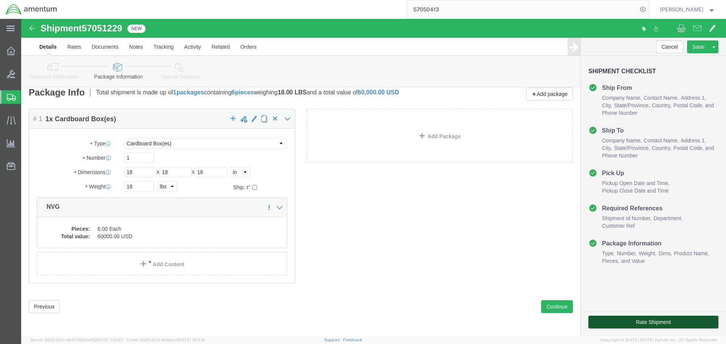
click button "Rate Shipment"
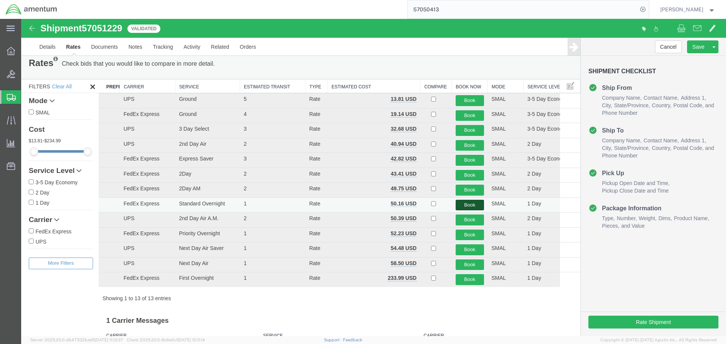
click at [463, 206] on button "Book" at bounding box center [469, 205] width 28 height 11
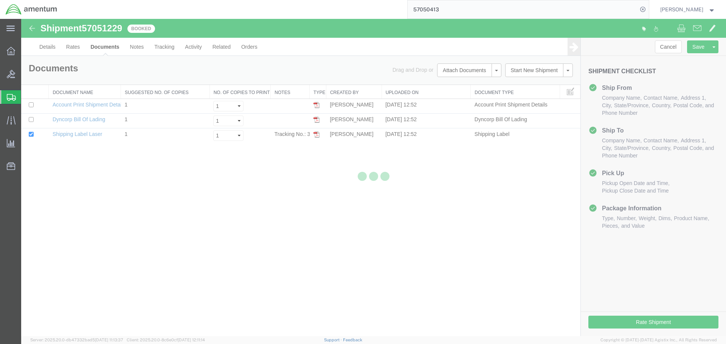
scroll to position [0, 0]
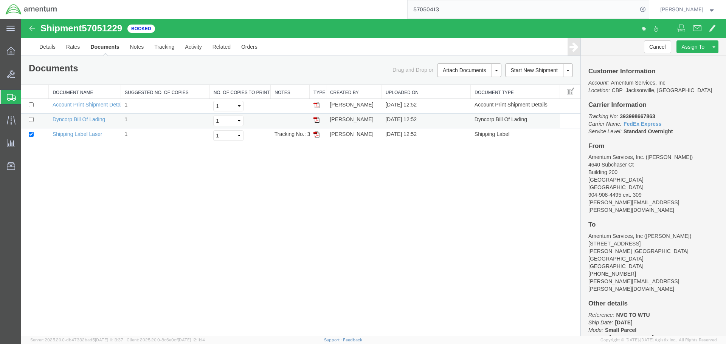
click at [34, 122] on td at bounding box center [35, 121] width 28 height 15
click at [33, 119] on input "checkbox" at bounding box center [31, 119] width 5 height 5
checkbox input "true"
drag, startPoint x: 471, startPoint y: 83, endPoint x: 475, endPoint y: 167, distance: 84.0
click at [471, 83] on link "Print Documents" at bounding box center [468, 82] width 66 height 11
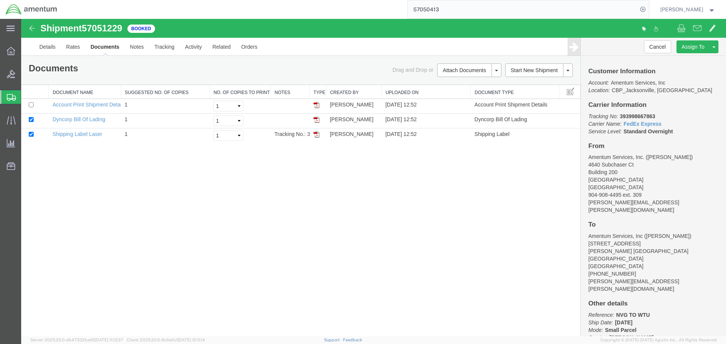
click at [641, 115] on b "393998667863" at bounding box center [637, 116] width 35 height 6
copy b "393998667863"
click at [677, 60] on link "Clone Shipment" at bounding box center [684, 59] width 65 height 11
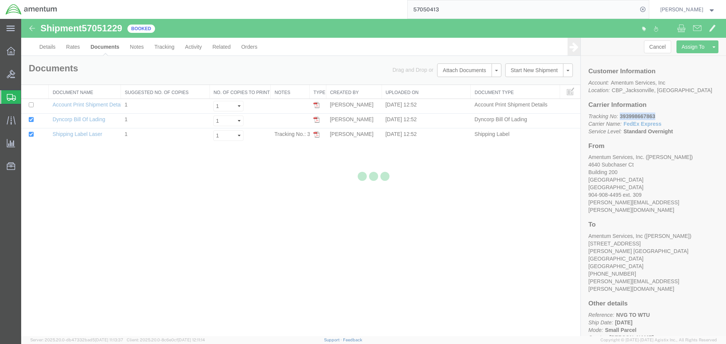
select select "49917"
select select "49949"
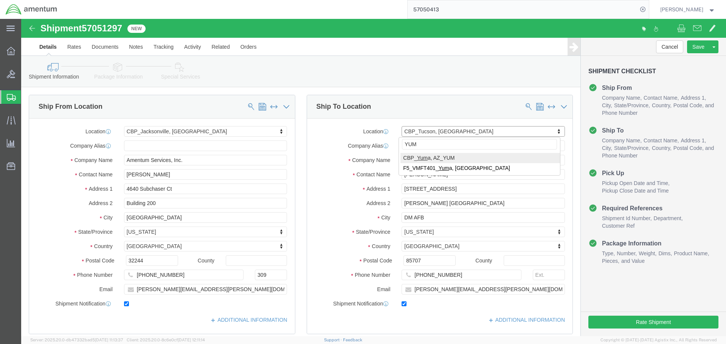
type input "YUM"
select select "49951"
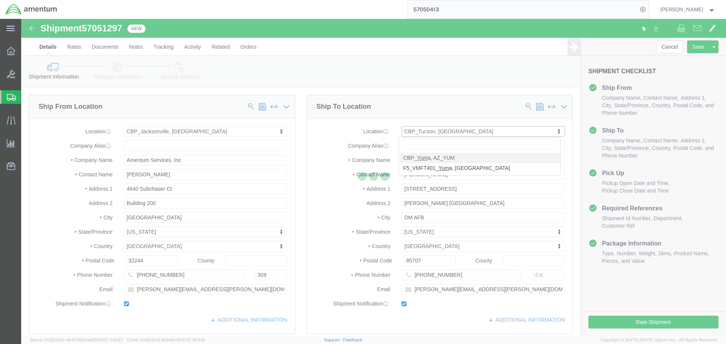
type input "[PERSON_NAME]"
type input "[STREET_ADDRESS]"
type input "Yuma"
type input "85365"
type input "[PHONE_NUMBER]"
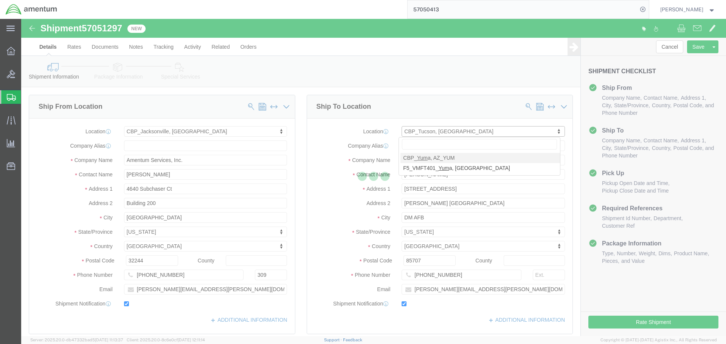
type input "215"
type input "[PERSON_NAME][EMAIL_ADDRESS][PERSON_NAME][DOMAIN_NAME]"
select select "AZ"
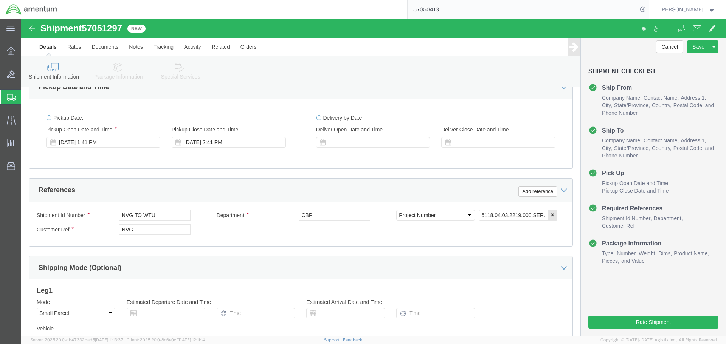
scroll to position [340, 0]
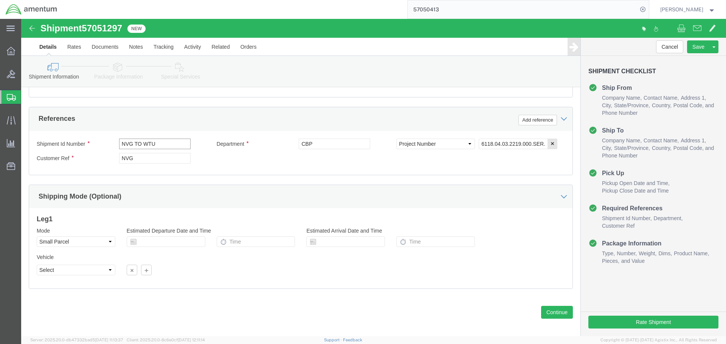
drag, startPoint x: 121, startPoint y: 124, endPoint x: 224, endPoint y: 128, distance: 103.6
click div "Shipment Id Number NVG TO WTU Department CBP Select Account Type Activity ID Ai…"
type input "NVG TO YUM"
click div "Shipment Id Number NVG TO YUM Department CBP Select Account Type Activity ID Ai…"
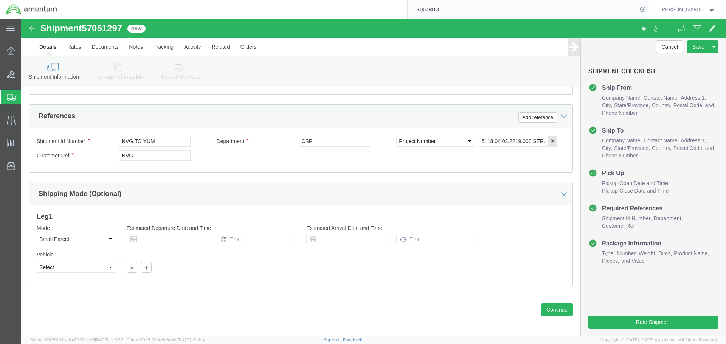
scroll to position [346, 0]
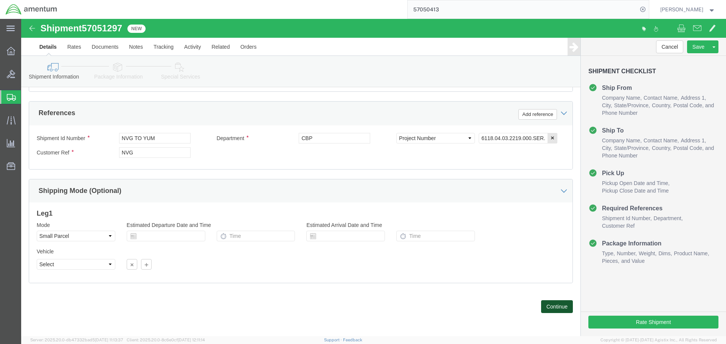
click button "Continue"
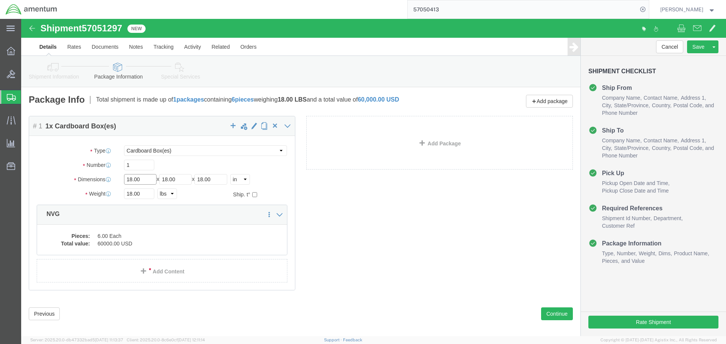
drag, startPoint x: 103, startPoint y: 163, endPoint x: 82, endPoint y: 164, distance: 20.8
click div "Dimensions Length 18.00 x Width 18.00 x Height 18.00 Select cm ft in"
type input "24"
type input "17"
type input "9"
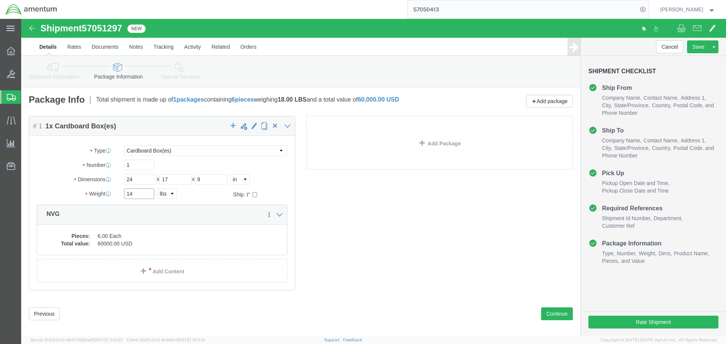
type input "14"
click div "14 Select kgs lbs"
click dd "6.00 Each"
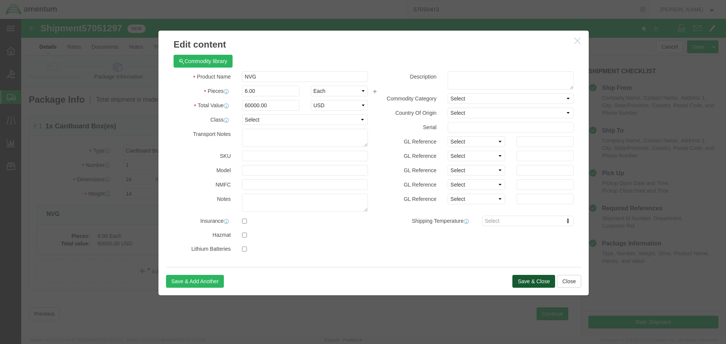
click button "Save & Close"
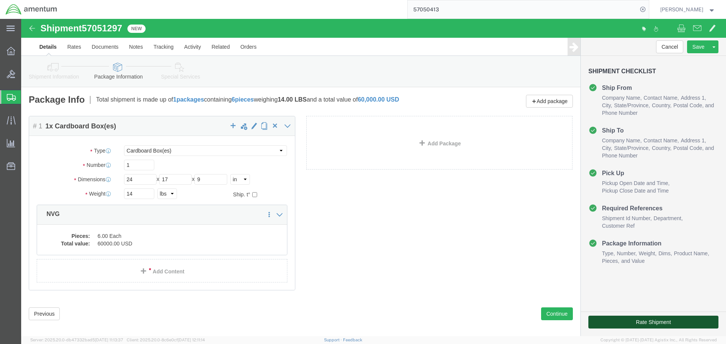
click button "Rate Shipment"
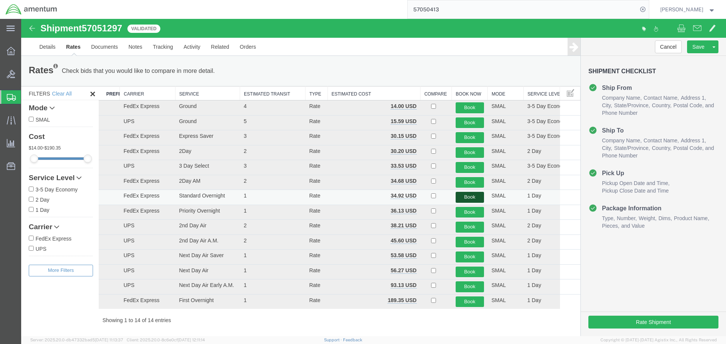
click at [463, 197] on button "Book" at bounding box center [469, 197] width 28 height 11
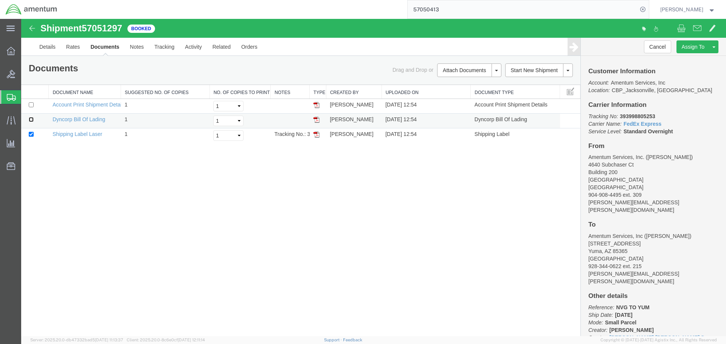
click at [29, 122] on input "checkbox" at bounding box center [31, 119] width 5 height 5
checkbox input "true"
click at [467, 84] on link "Print Documents" at bounding box center [468, 82] width 66 height 11
click at [643, 113] on b "393998805253" at bounding box center [637, 116] width 35 height 6
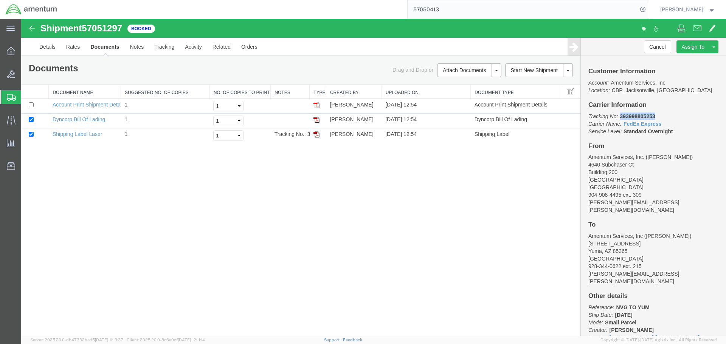
copy b "393998805253"
click at [0, 0] on span "Shipment Manager" at bounding box center [0, 0] width 0 height 0
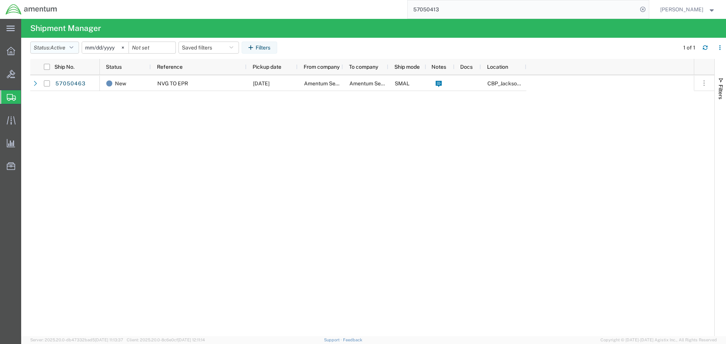
click at [73, 49] on icon "button" at bounding box center [72, 47] width 4 height 5
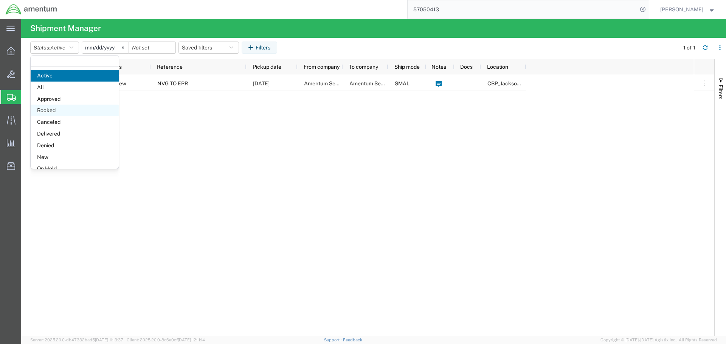
click at [66, 112] on span "Booked" at bounding box center [75, 111] width 88 height 12
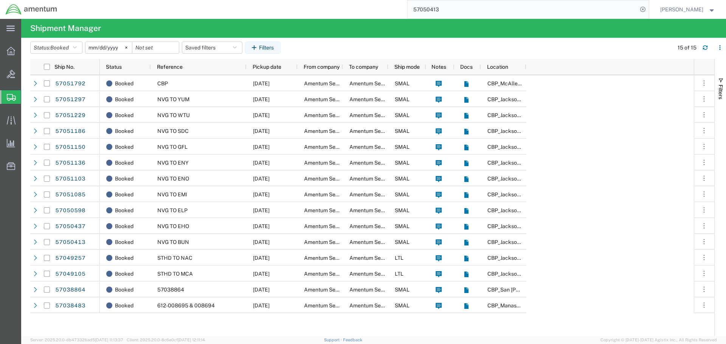
click at [41, 9] on img at bounding box center [31, 9] width 52 height 11
